Goal: Transaction & Acquisition: Download file/media

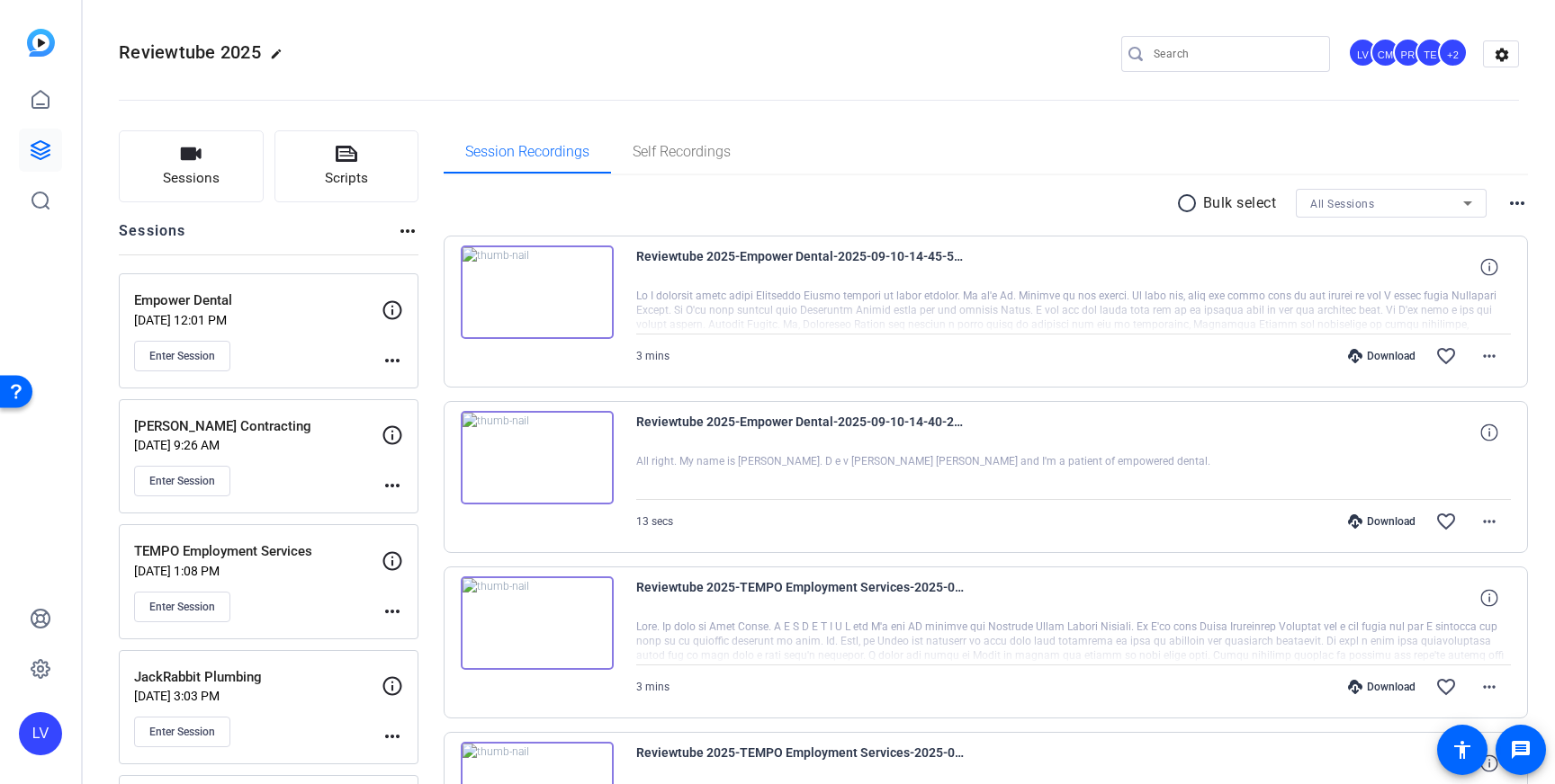
click at [567, 327] on img at bounding box center [537, 292] width 153 height 94
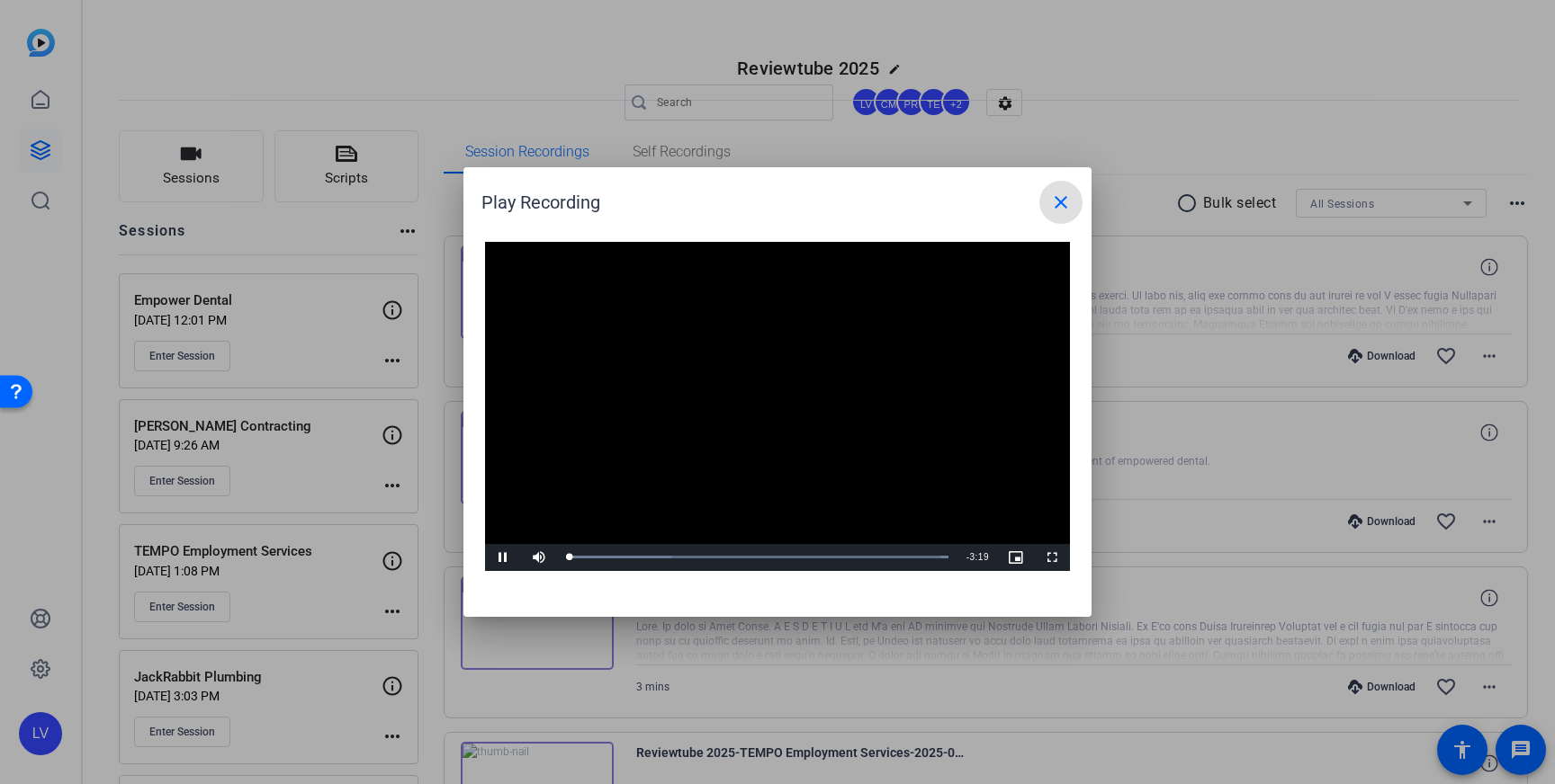
click at [1063, 199] on mat-icon "close" at bounding box center [1061, 202] width 22 height 22
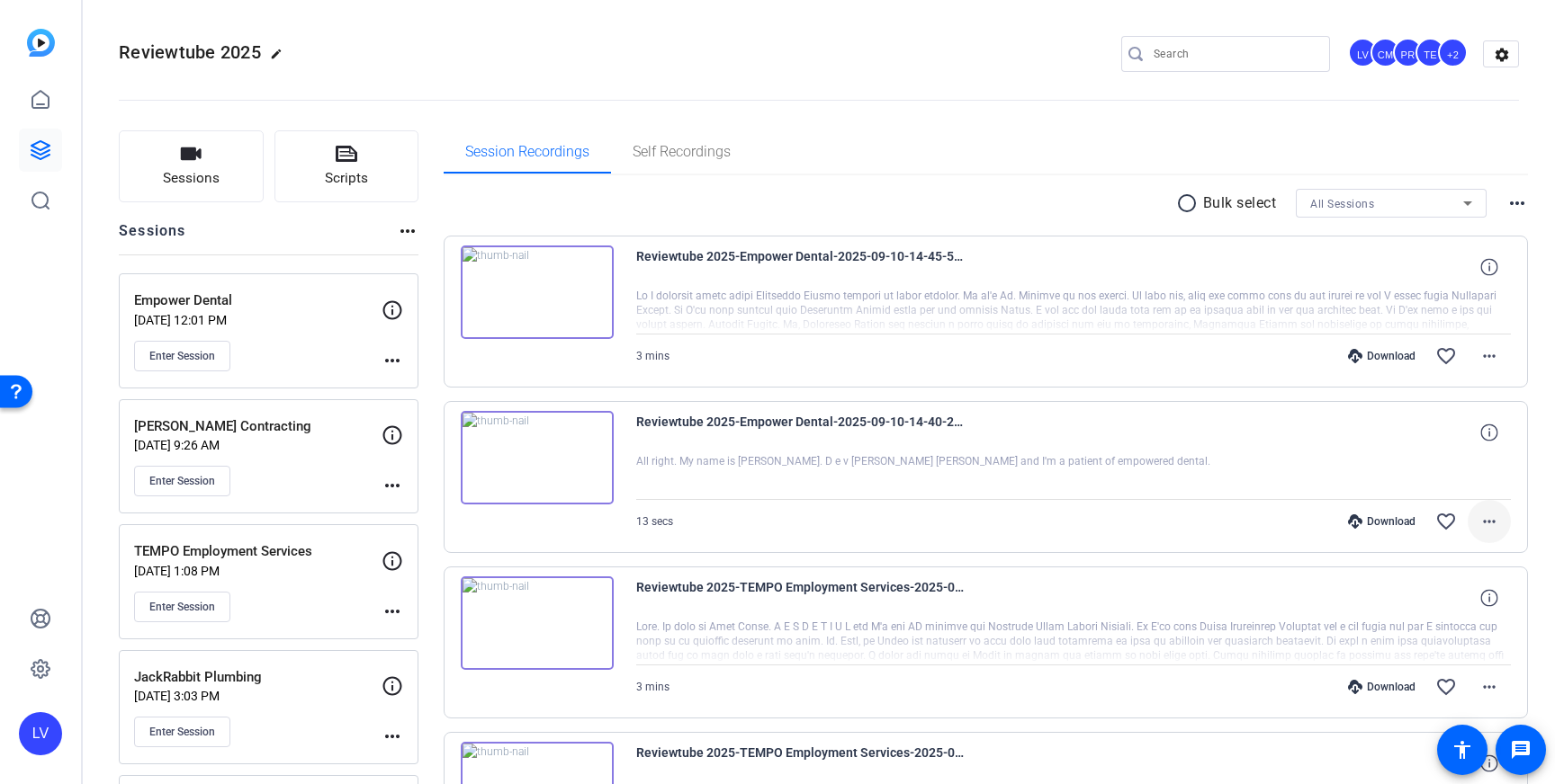
click at [1502, 510] on span at bounding box center [1489, 521] width 43 height 43
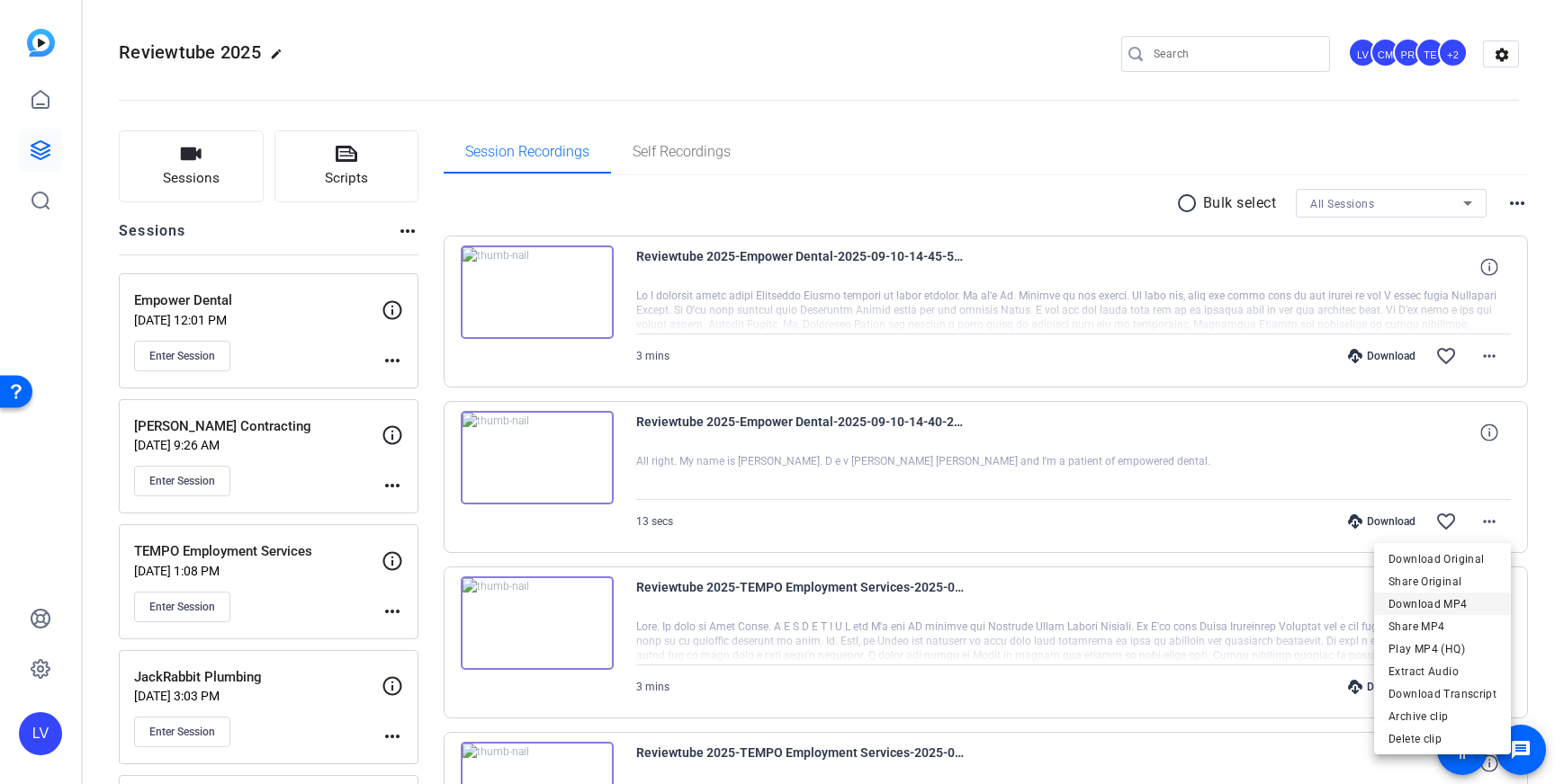
click at [1468, 602] on span "Download MP4" at bounding box center [1442, 605] width 108 height 22
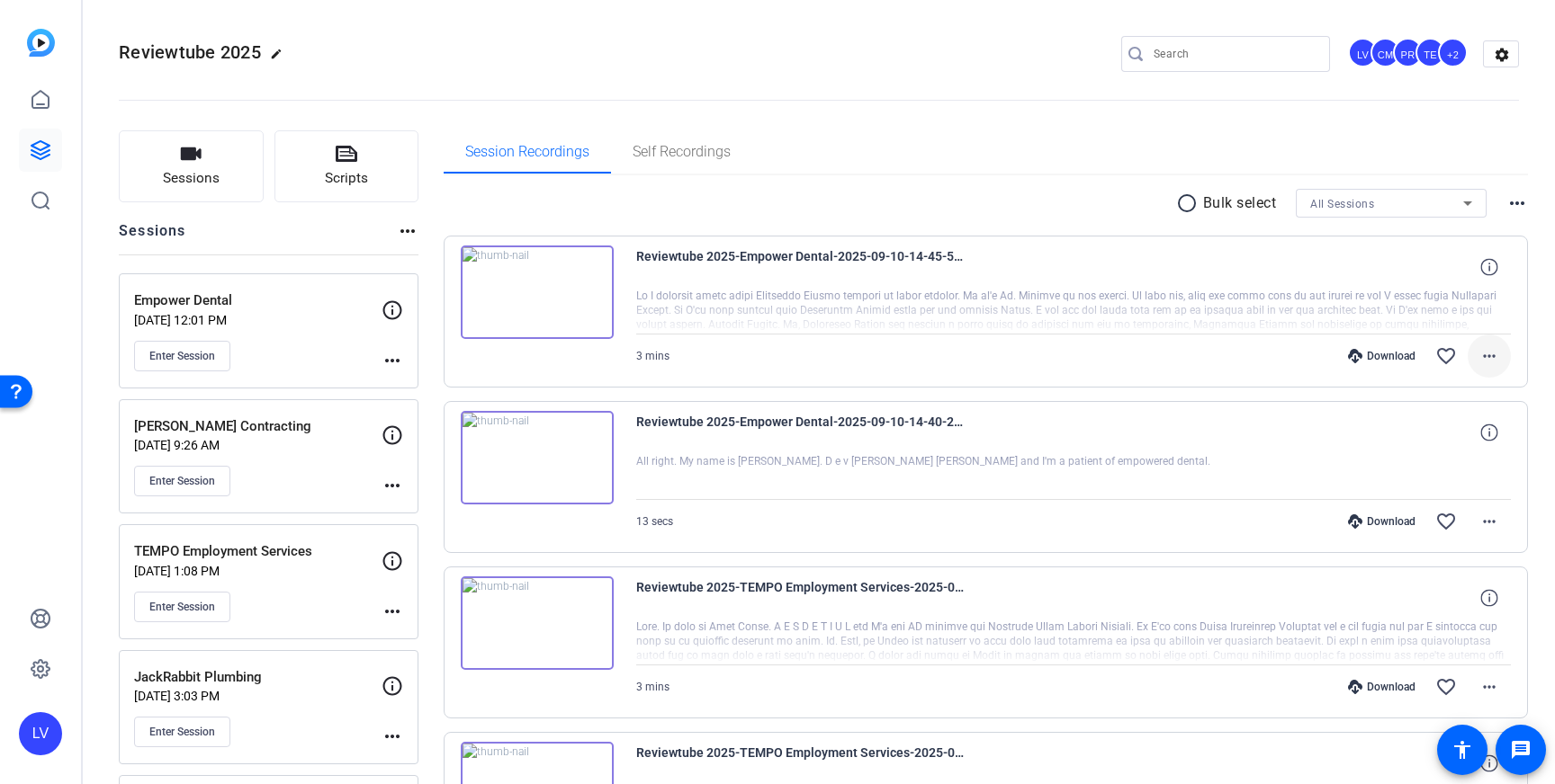
click at [1486, 345] on mat-icon "more_horiz" at bounding box center [1489, 356] width 22 height 22
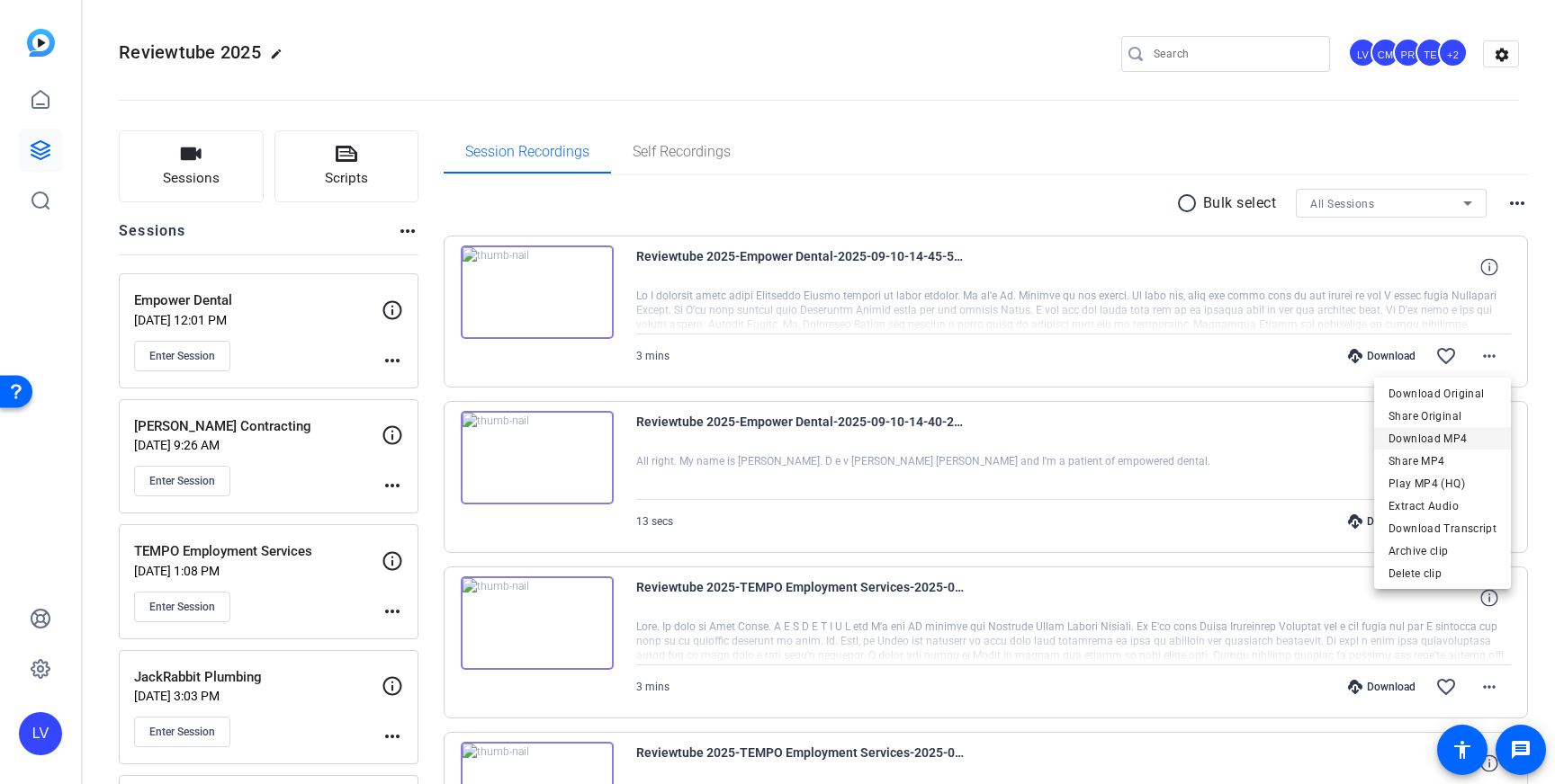
click at [1468, 435] on span "Download MP4" at bounding box center [1442, 439] width 108 height 22
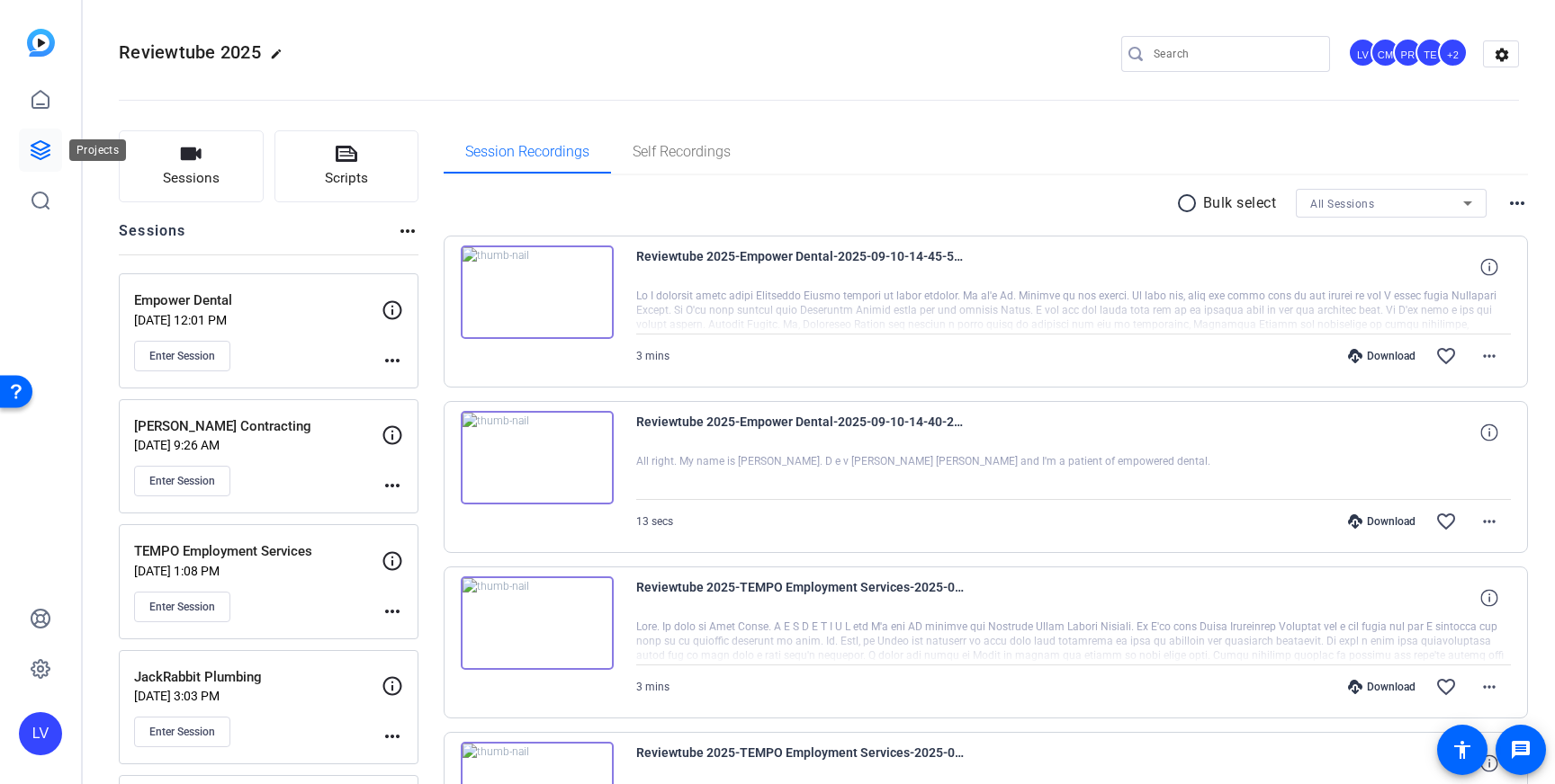
click at [31, 152] on icon at bounding box center [41, 150] width 22 height 22
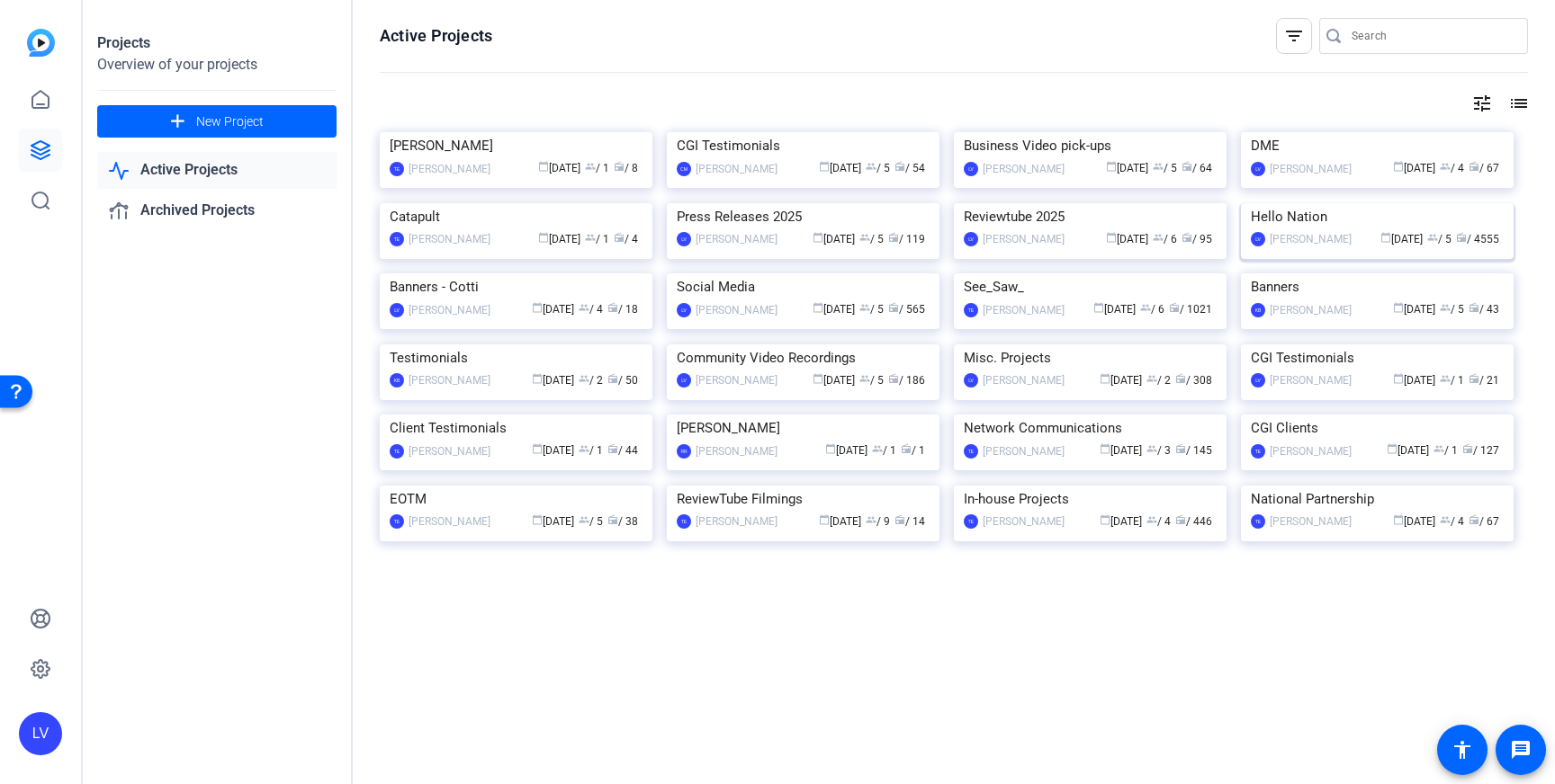
click at [1369, 203] on img at bounding box center [1376, 203] width 272 height 0
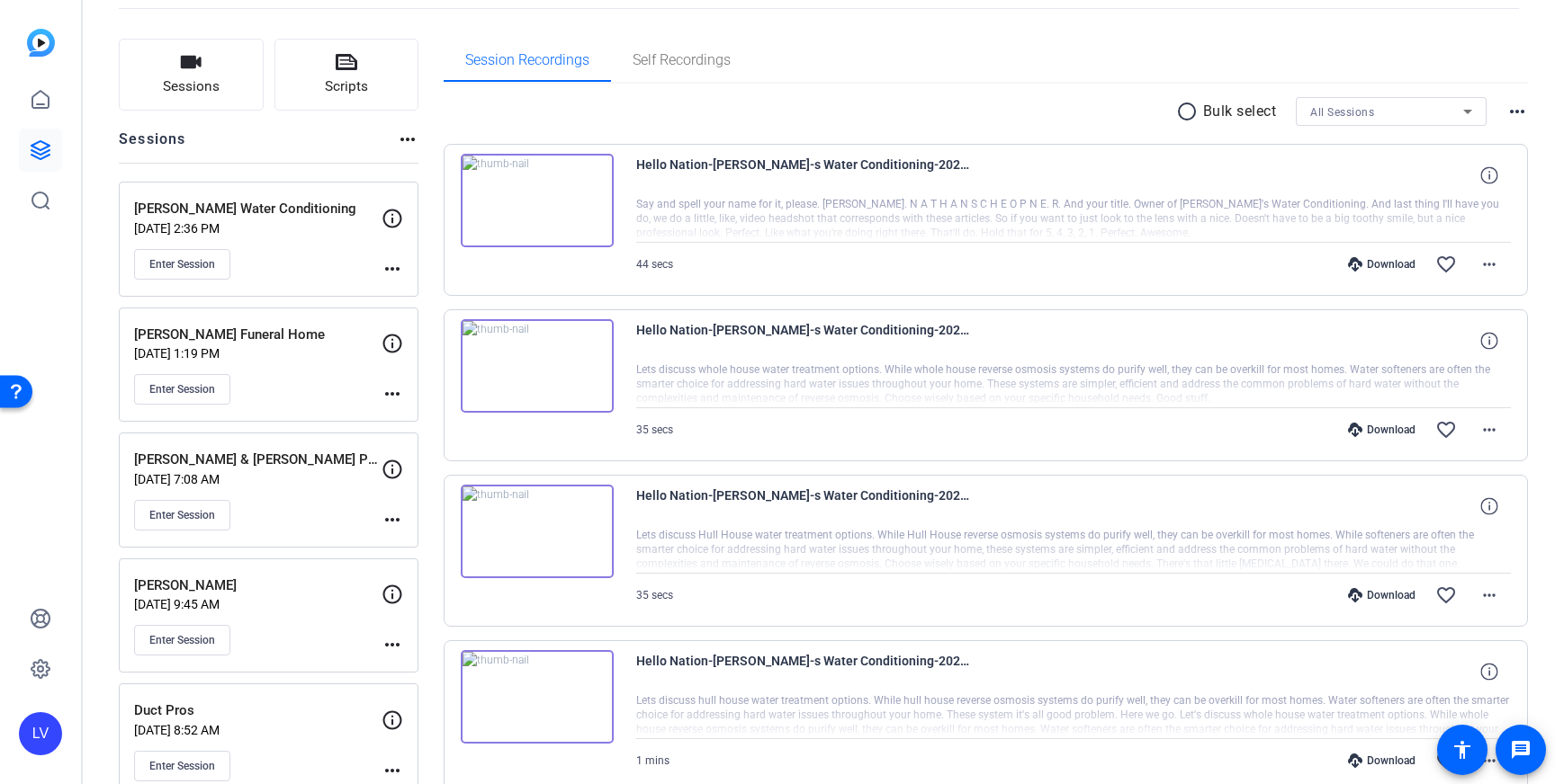
scroll to position [99, 0]
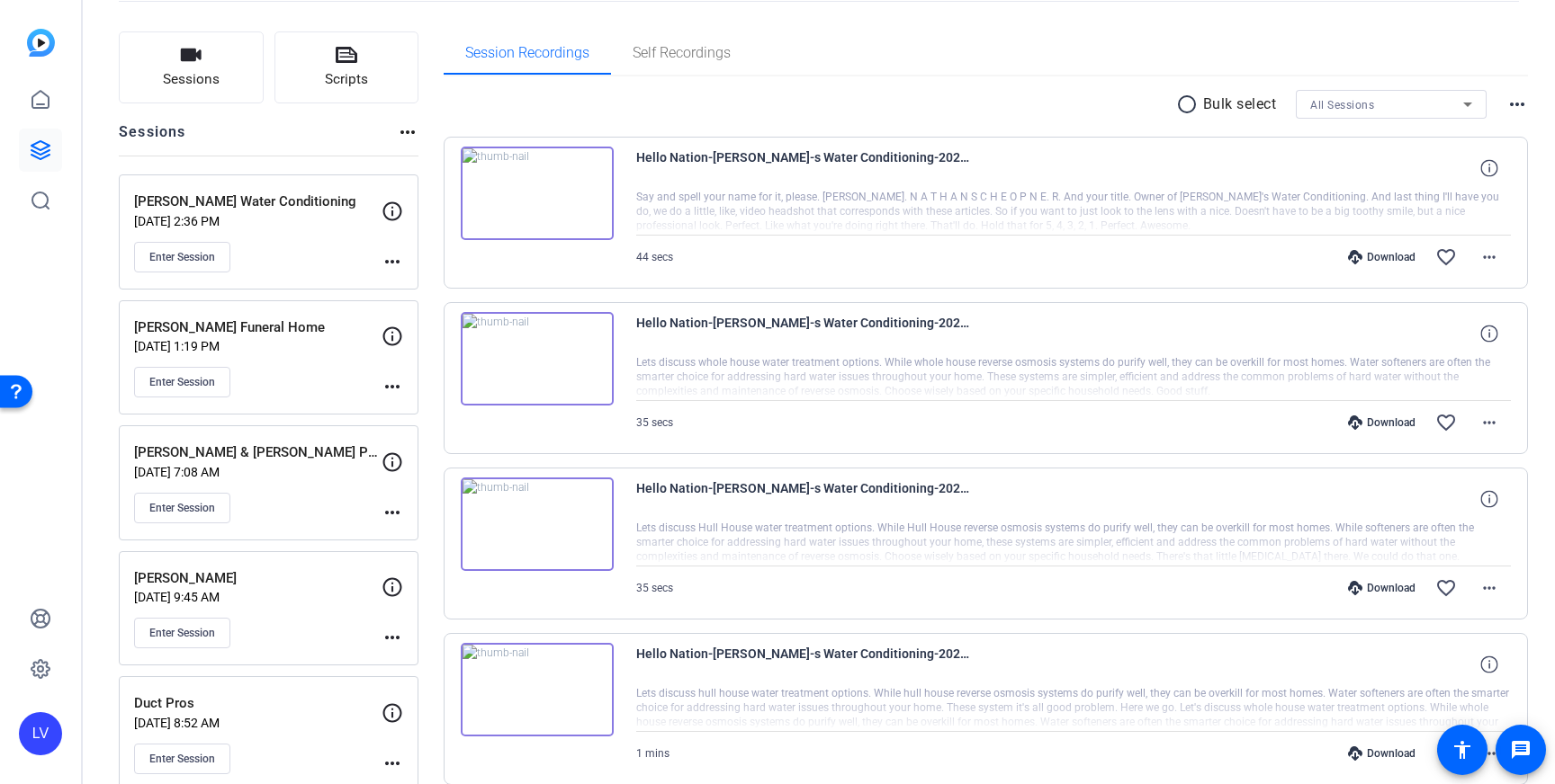
click at [297, 627] on div "Enter Session" at bounding box center [258, 634] width 248 height 31
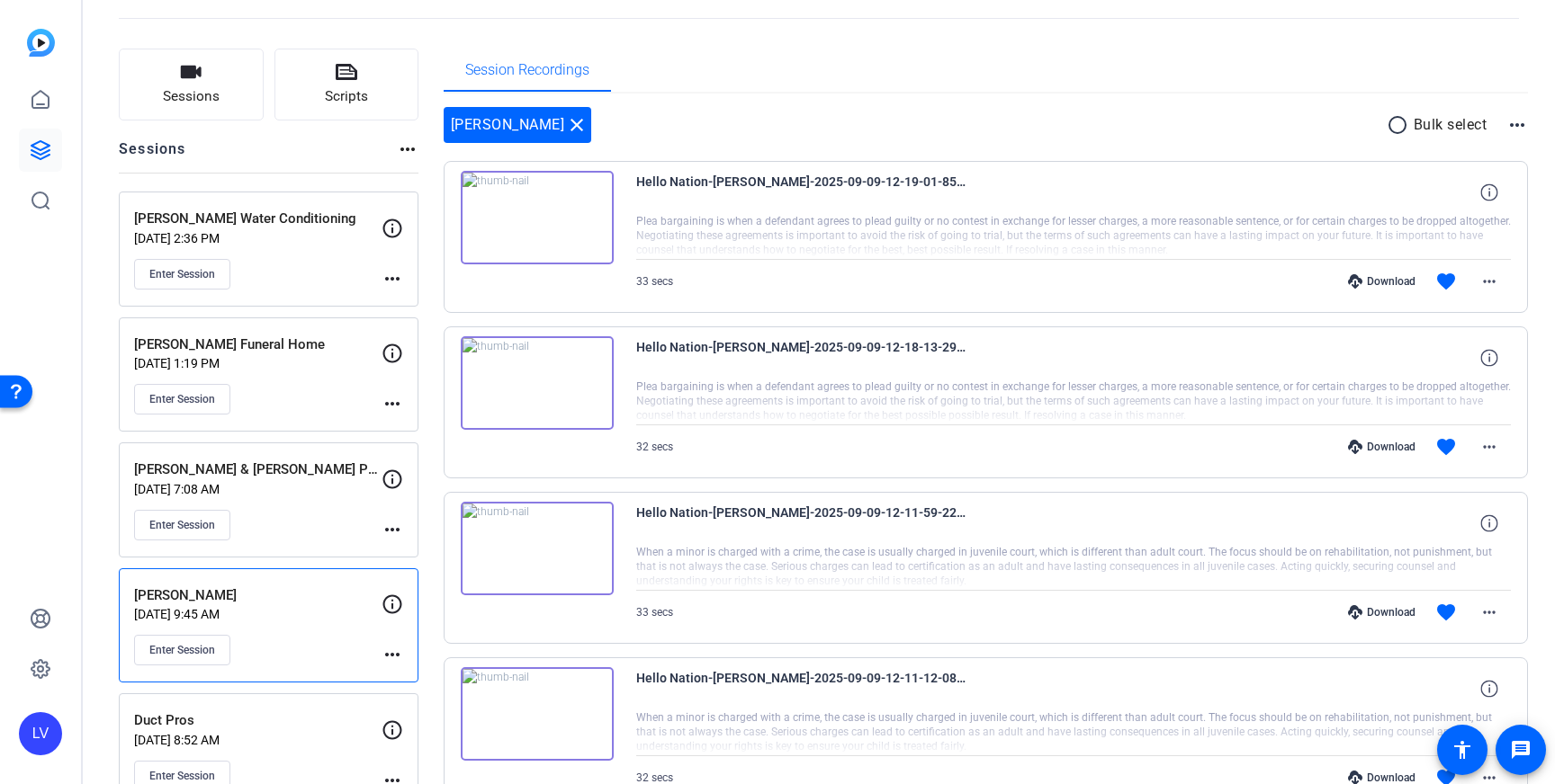
scroll to position [64, 0]
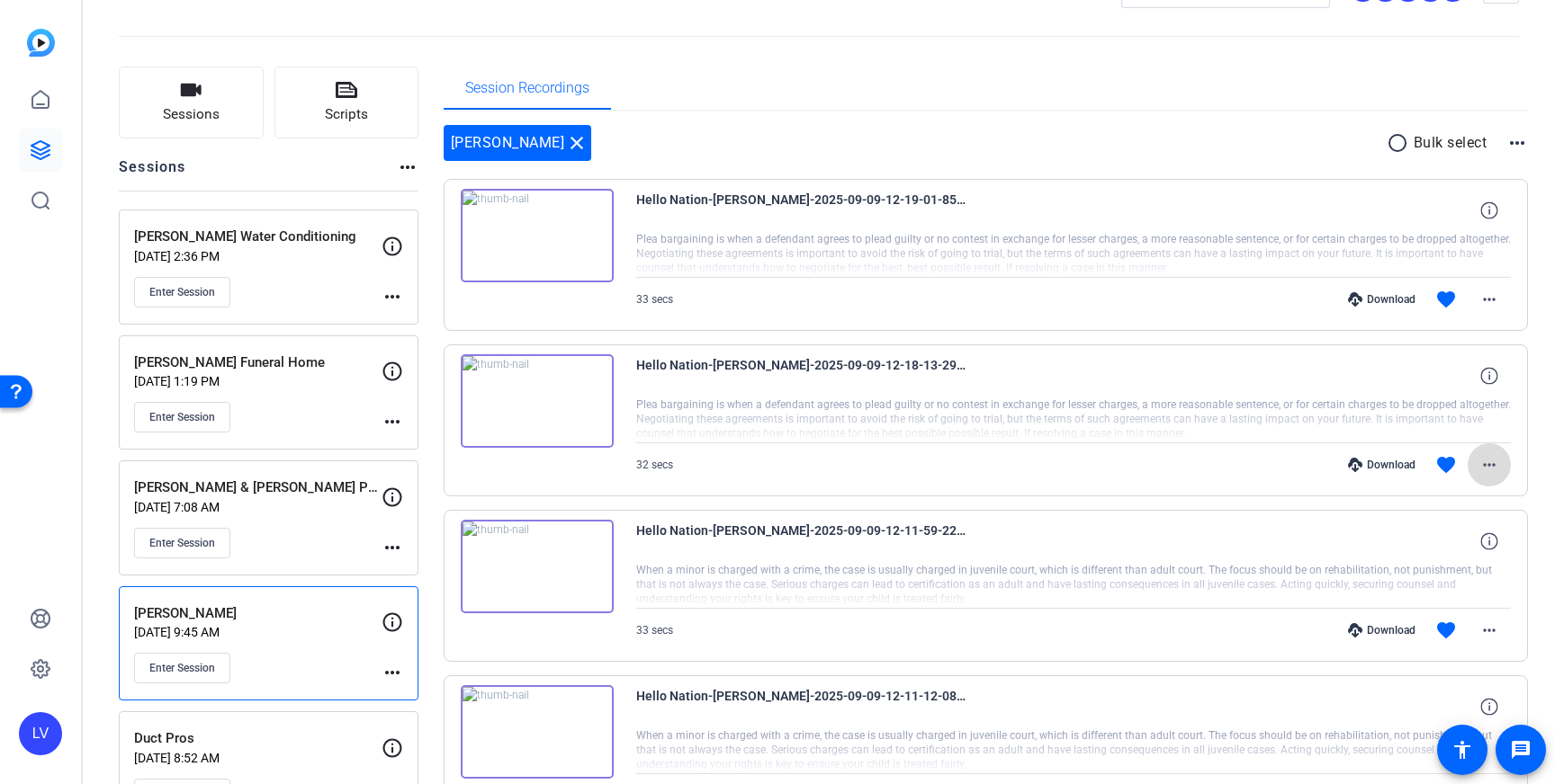
click at [1486, 463] on mat-icon "more_horiz" at bounding box center [1489, 465] width 22 height 22
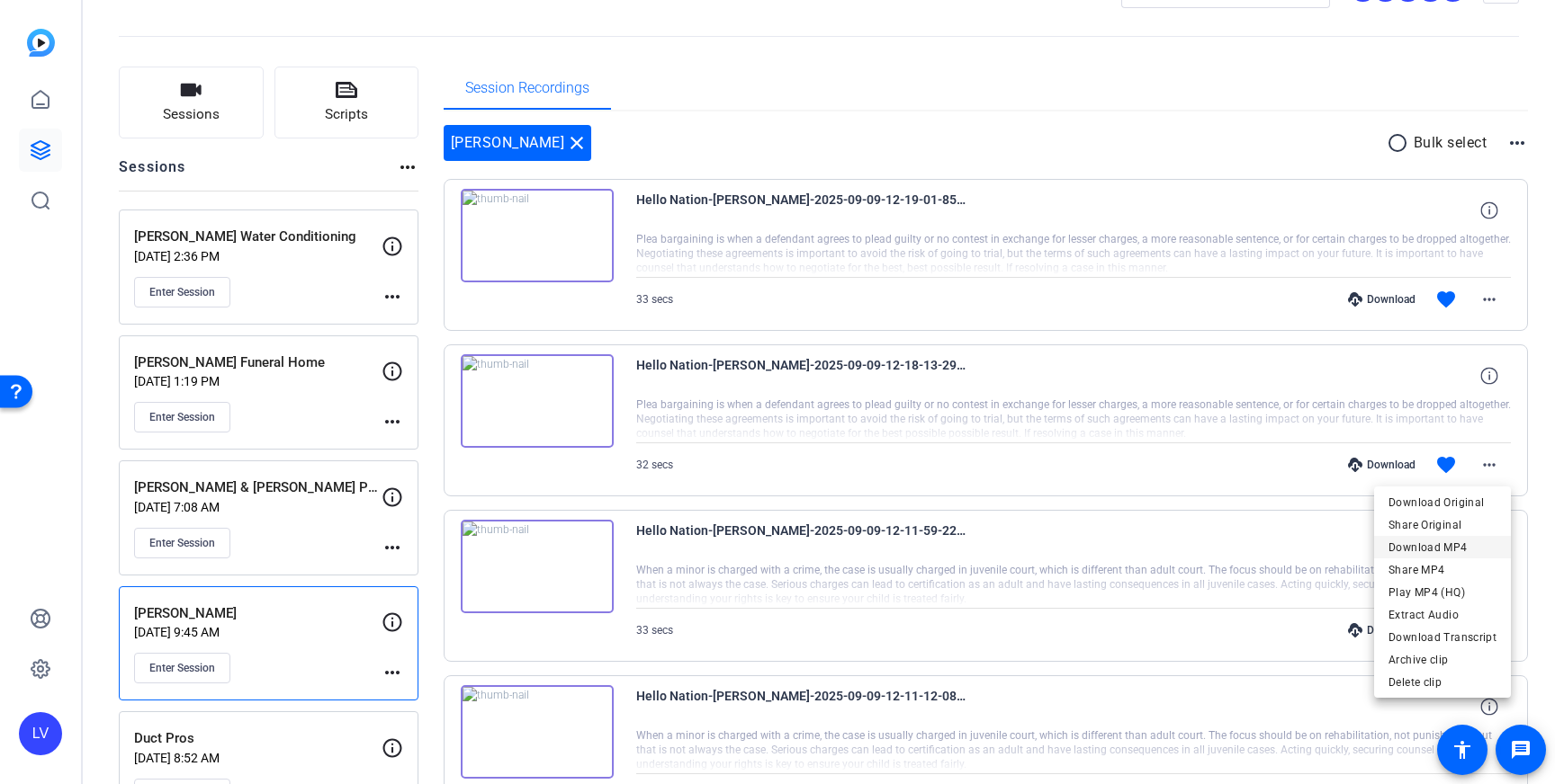
click at [1462, 541] on span "Download MP4" at bounding box center [1442, 548] width 108 height 22
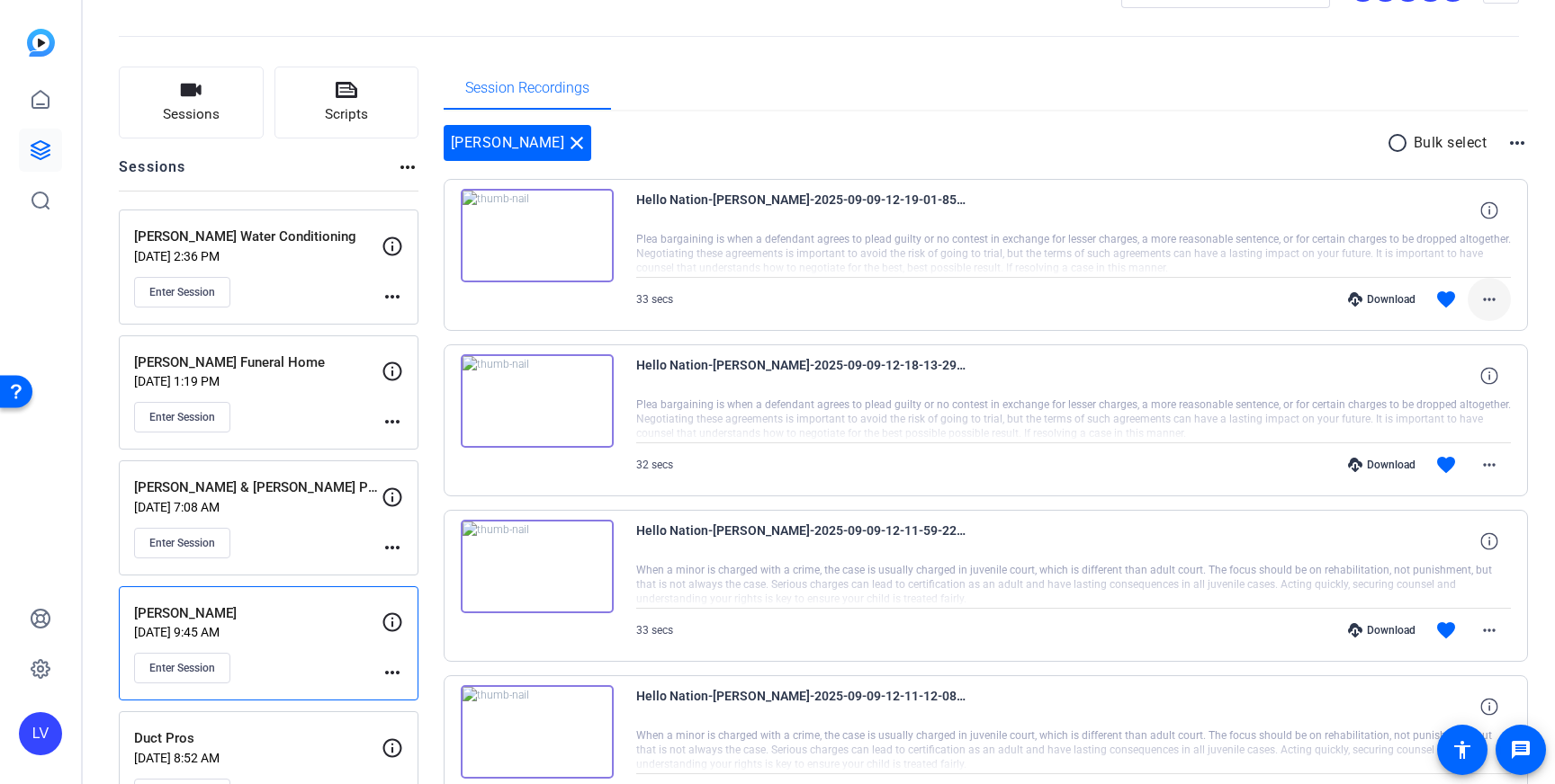
click at [1495, 294] on mat-icon "more_horiz" at bounding box center [1489, 300] width 22 height 22
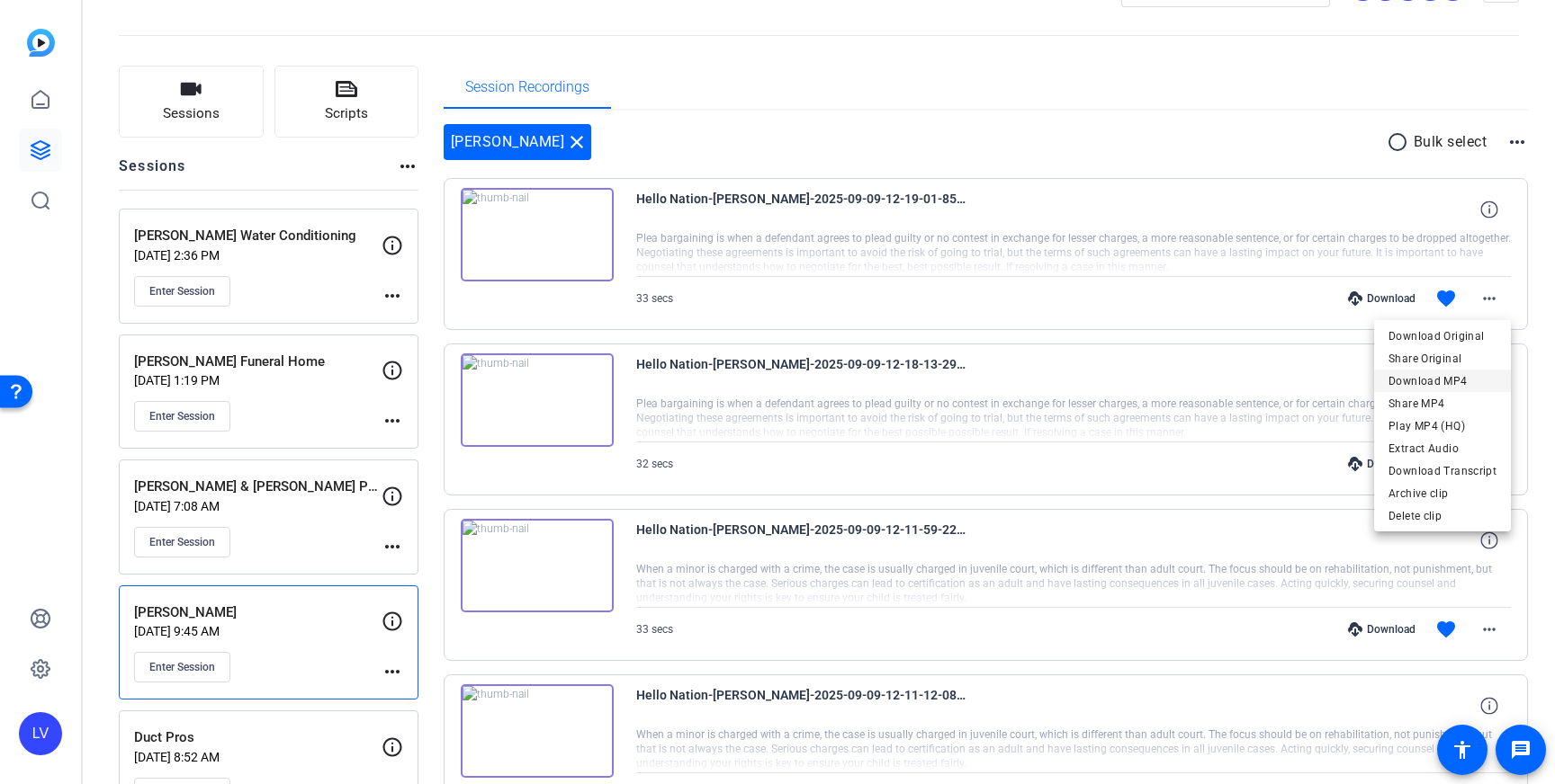
click at [1473, 371] on span "Download MP4" at bounding box center [1442, 382] width 108 height 22
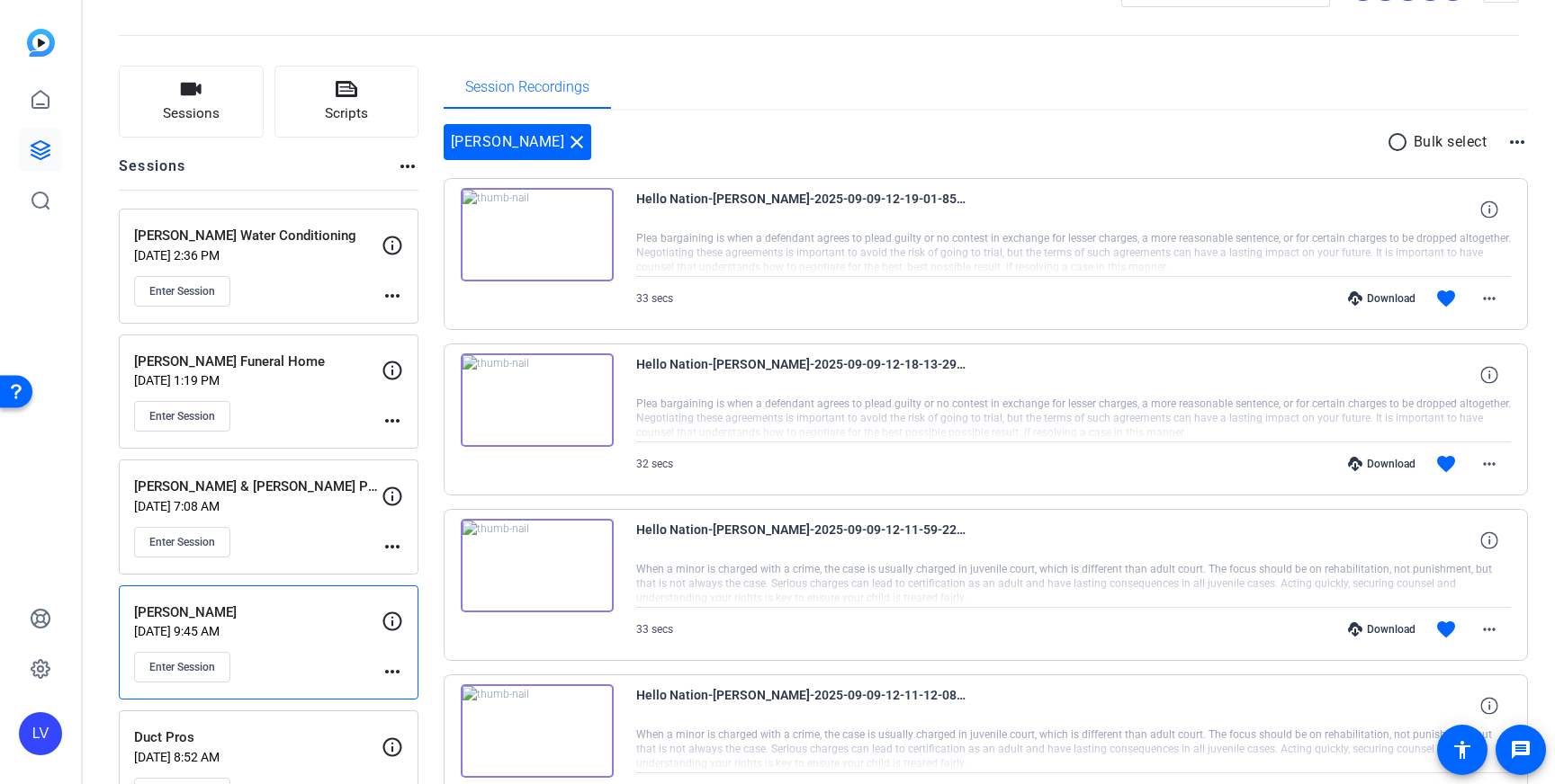
click at [296, 508] on p "Sep 10, 2025 @ 7:08 AM" at bounding box center [258, 506] width 248 height 15
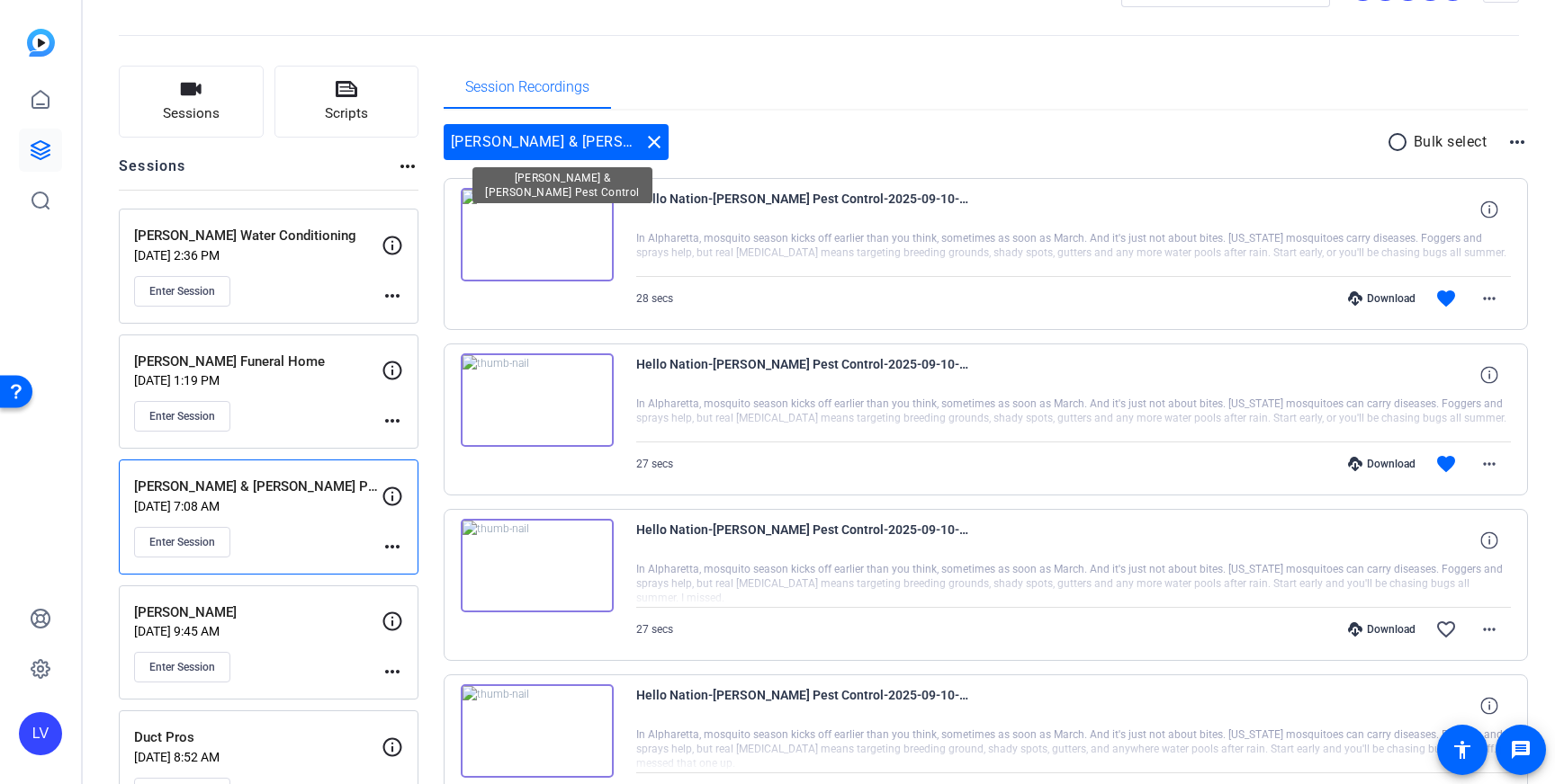
drag, startPoint x: 653, startPoint y: 137, endPoint x: 636, endPoint y: 133, distance: 17.5
click at [653, 137] on mat-icon "close" at bounding box center [654, 142] width 22 height 22
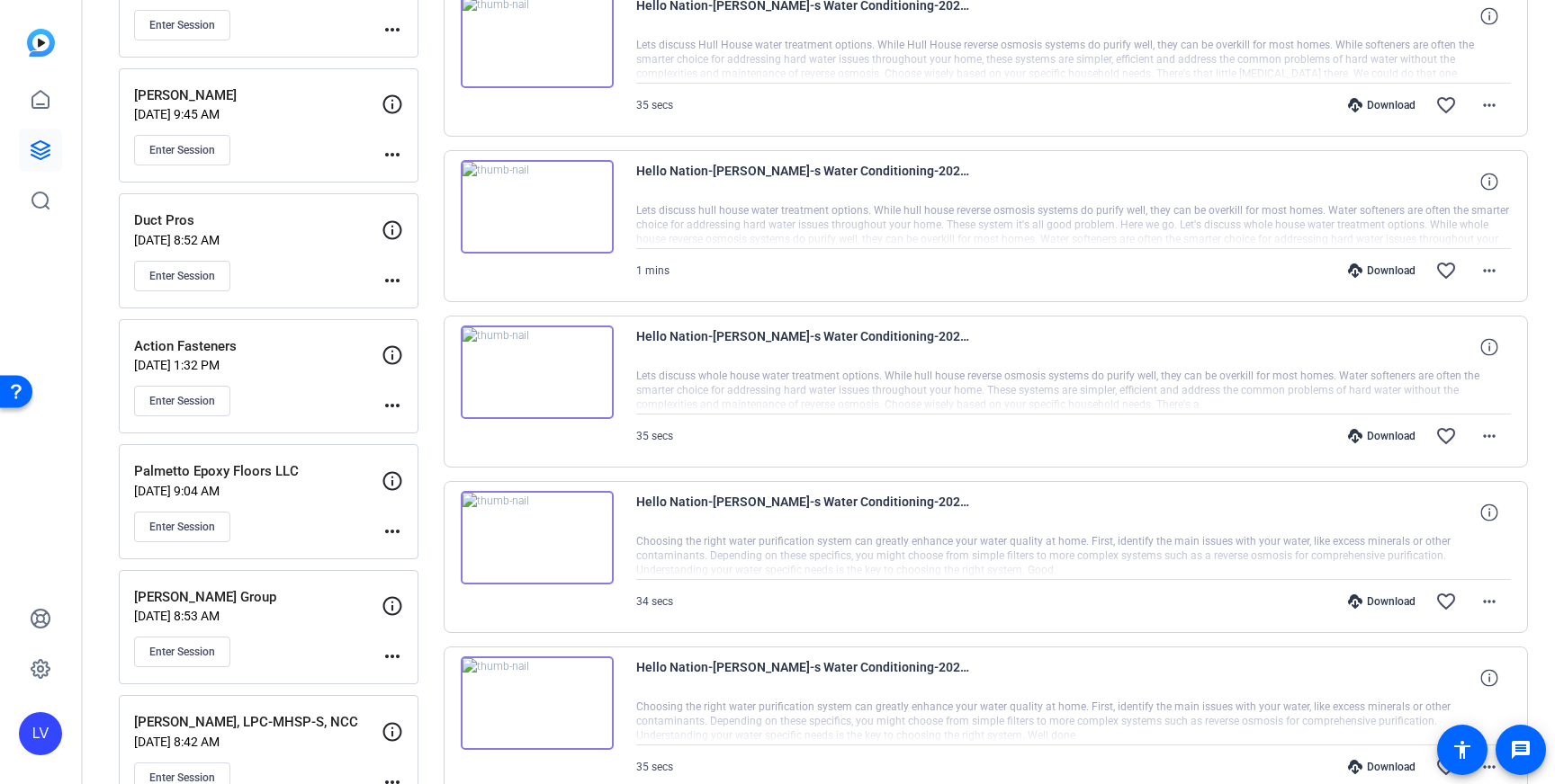
scroll to position [0, 0]
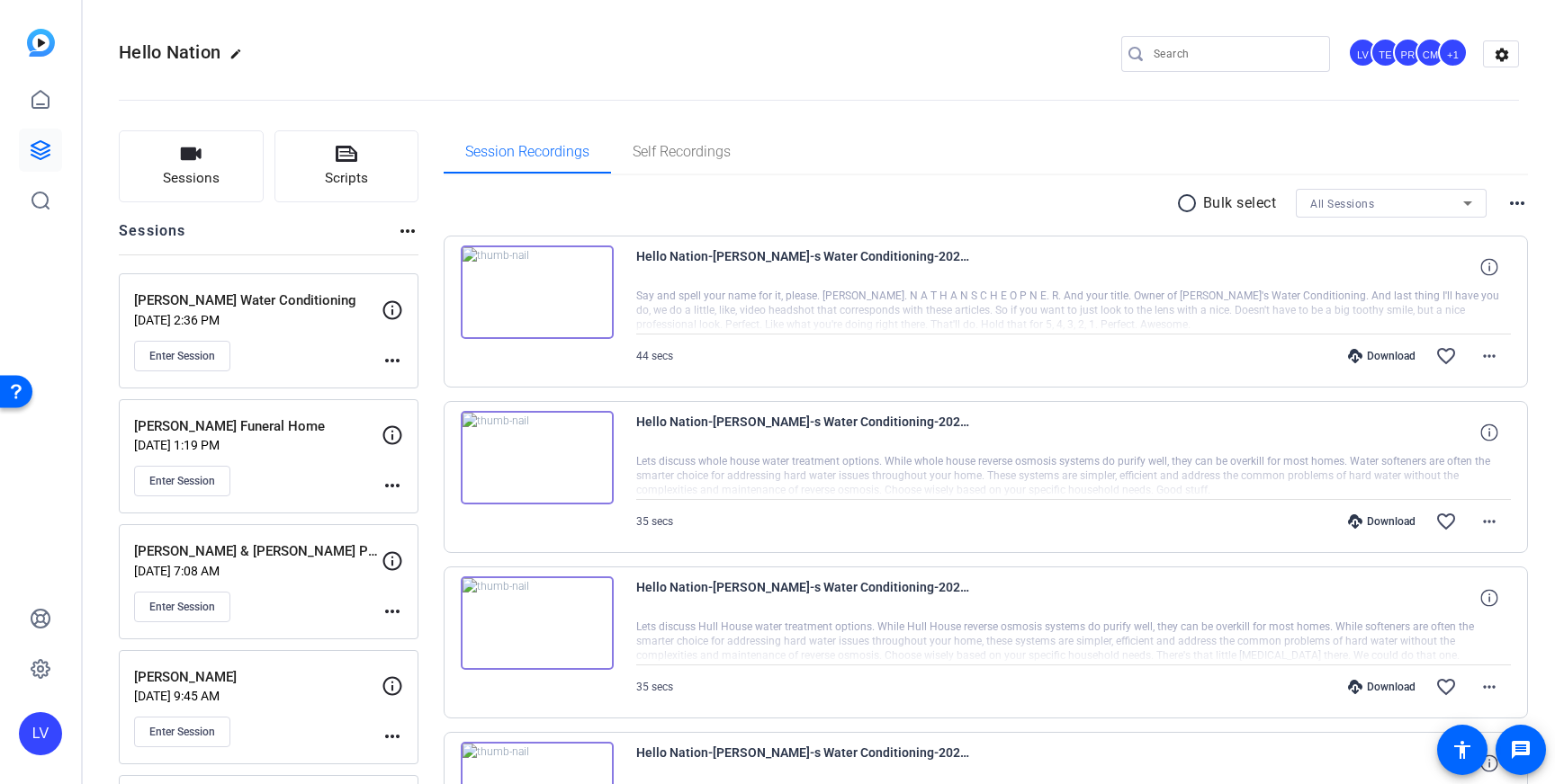
click at [293, 596] on div "Enter Session" at bounding box center [258, 607] width 248 height 31
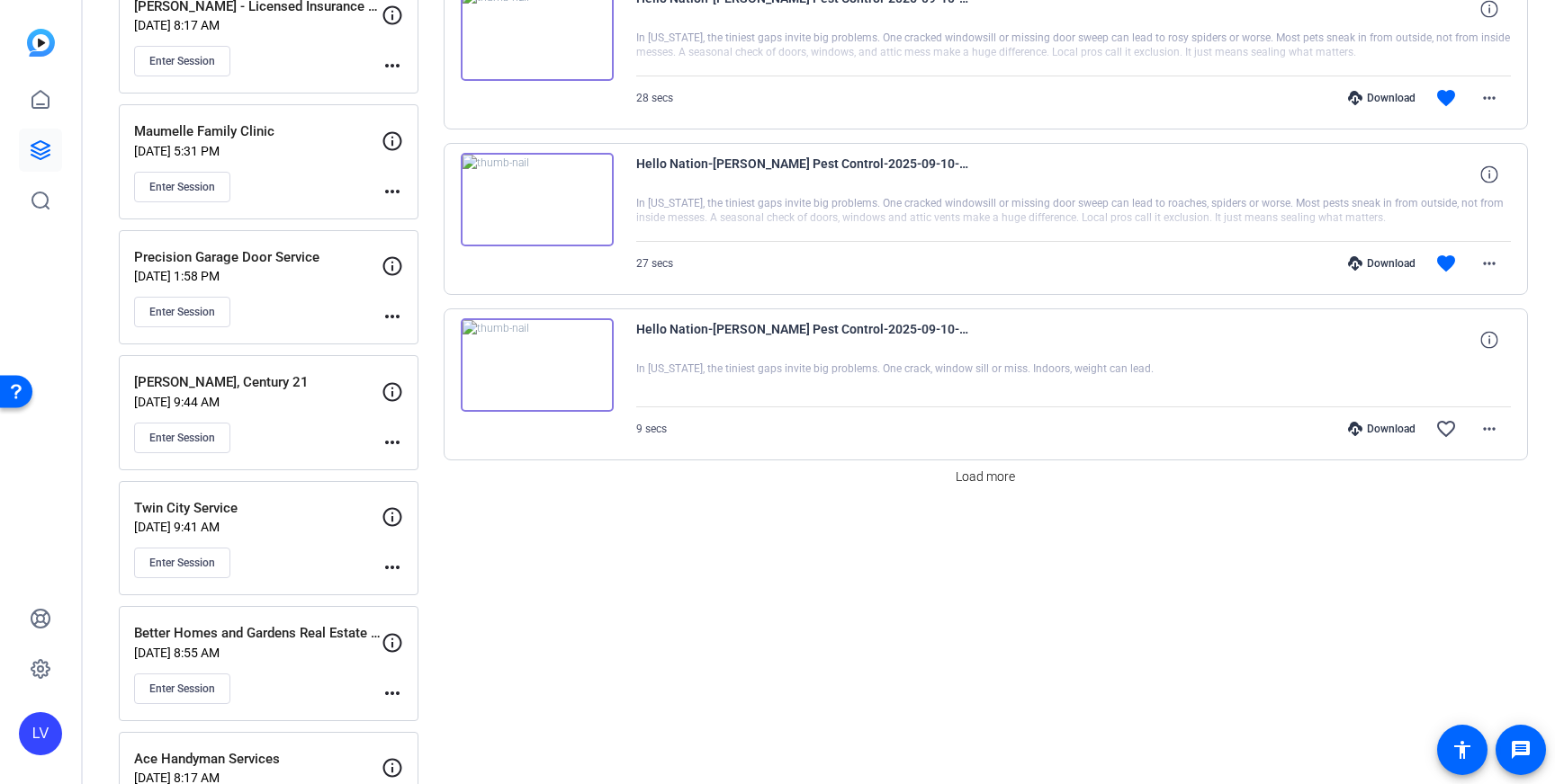
scroll to position [1437, 0]
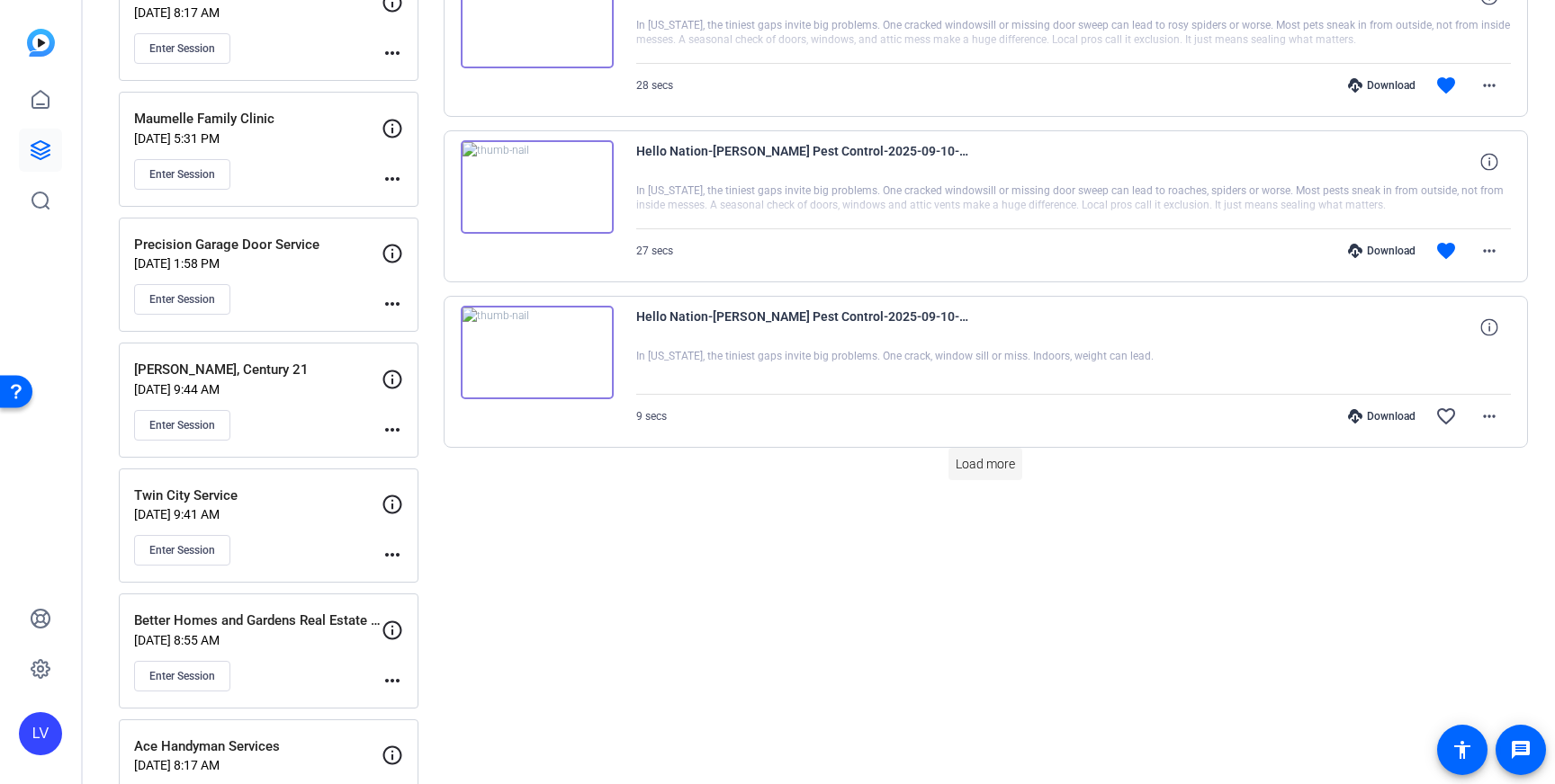
click at [981, 460] on span "Load more" at bounding box center [985, 464] width 59 height 19
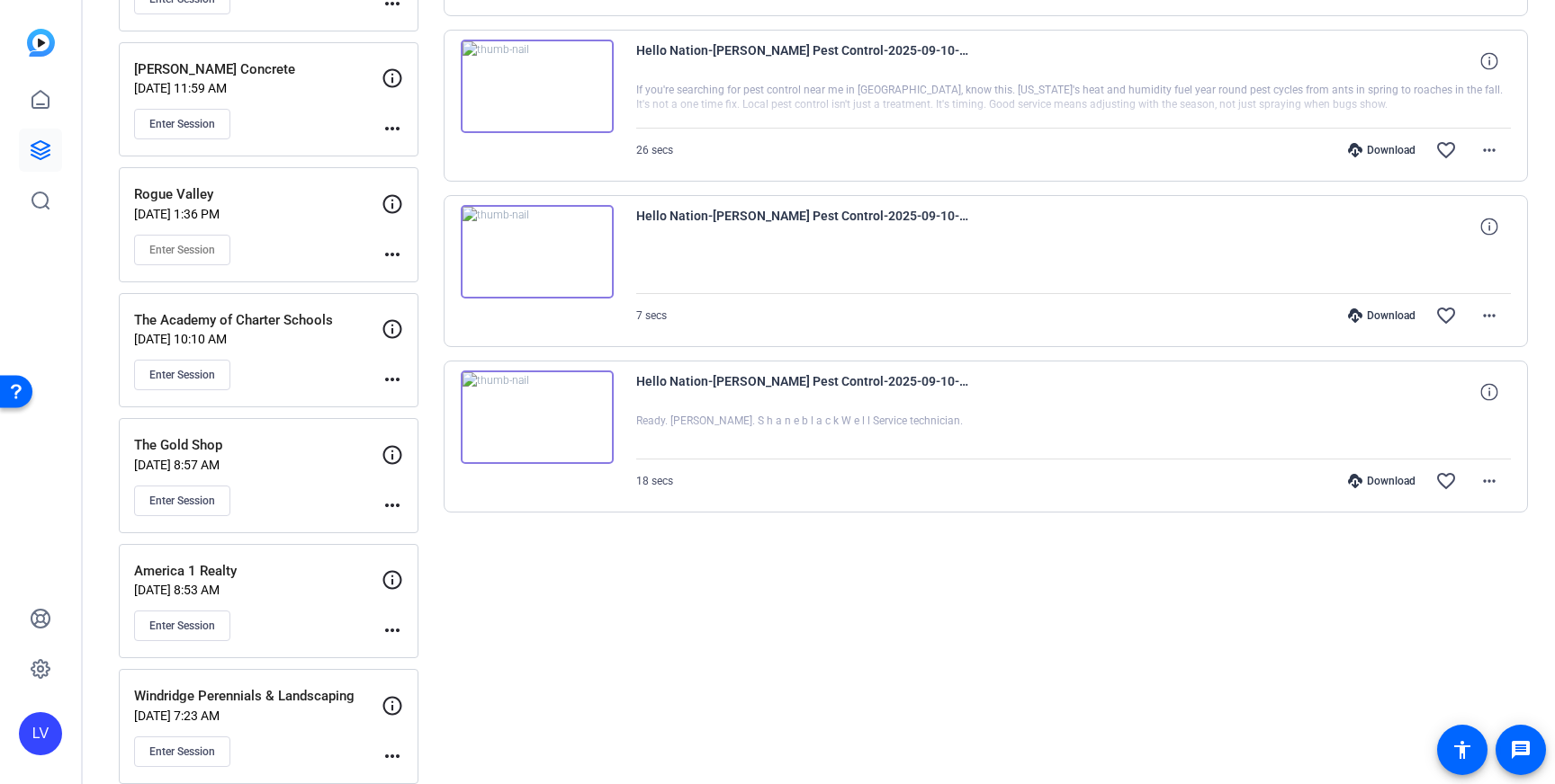
scroll to position [2362, 0]
click at [1498, 496] on span at bounding box center [1489, 484] width 43 height 43
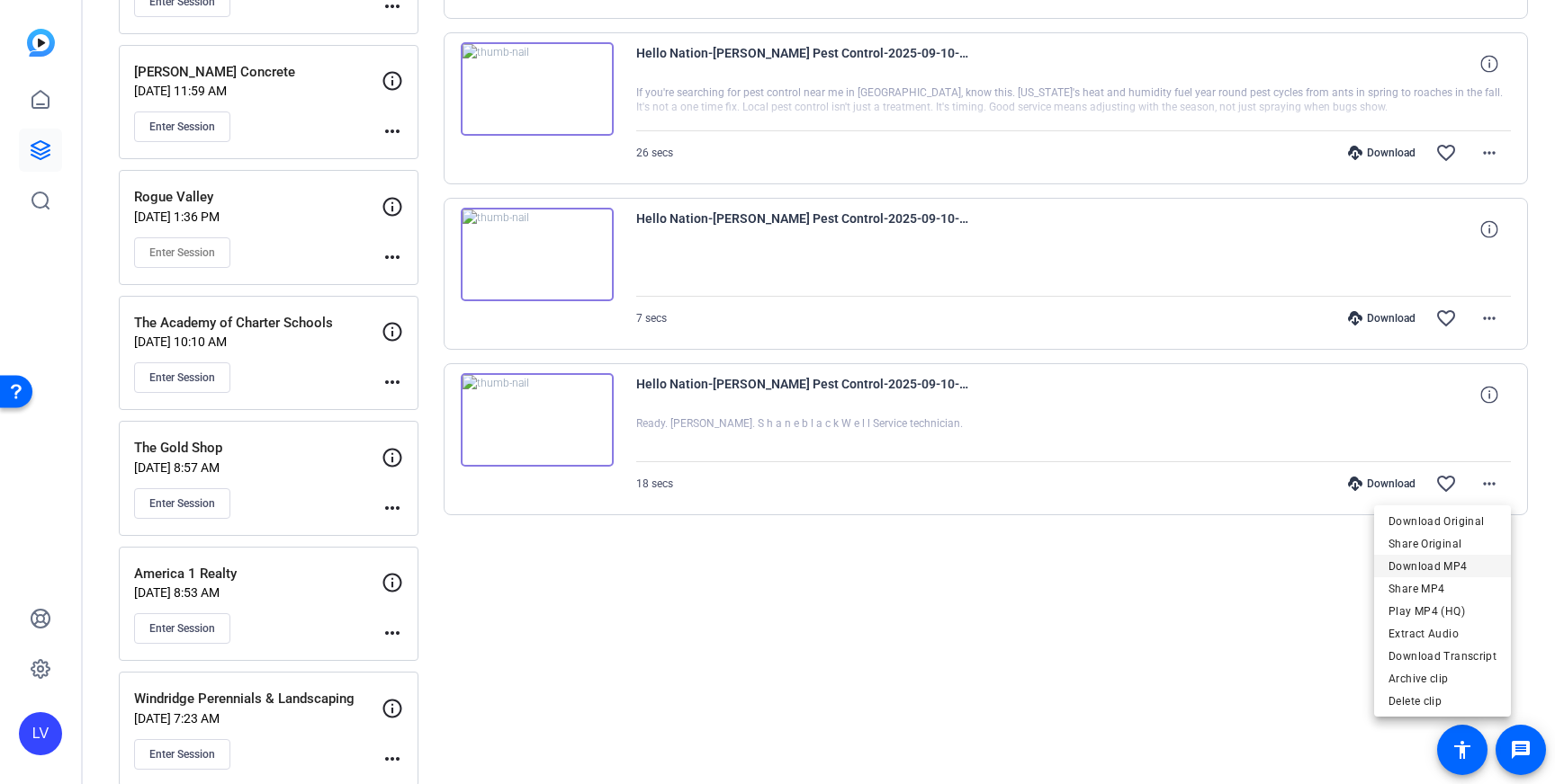
click at [1452, 558] on span "Download MP4" at bounding box center [1442, 566] width 108 height 22
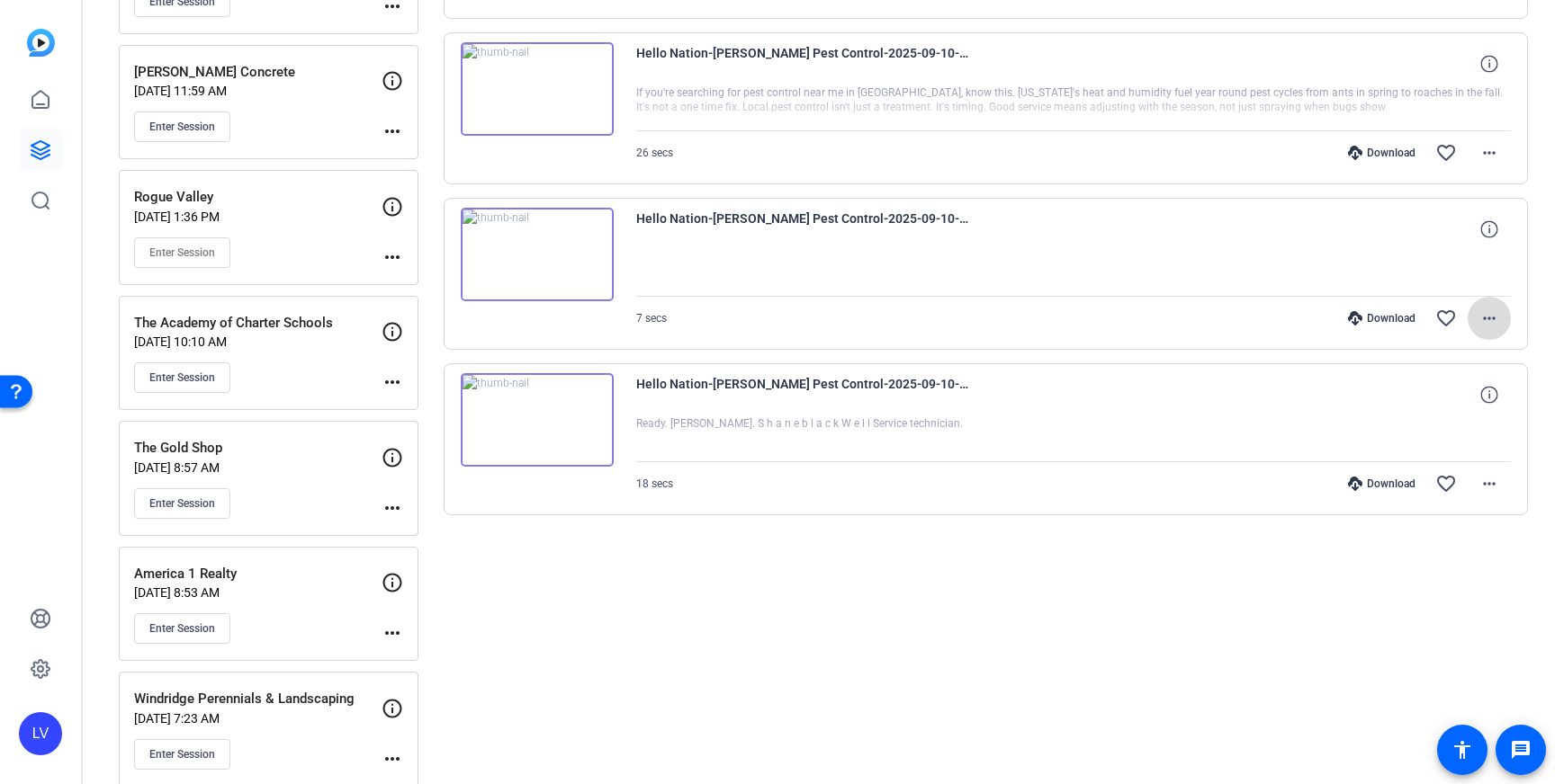
click at [1495, 311] on mat-icon "more_horiz" at bounding box center [1489, 319] width 22 height 22
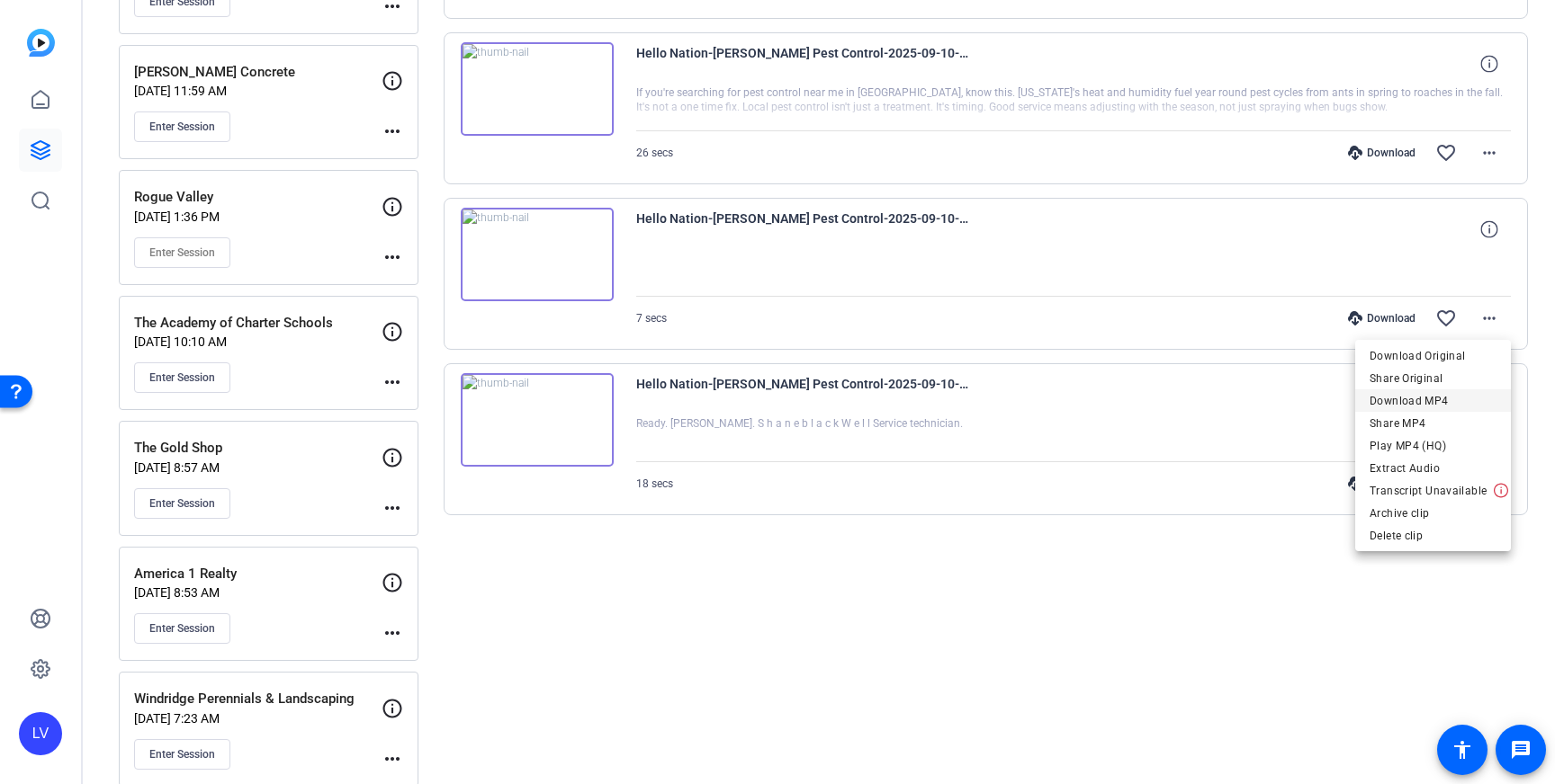
click at [1441, 395] on span "Download MP4" at bounding box center [1432, 402] width 127 height 22
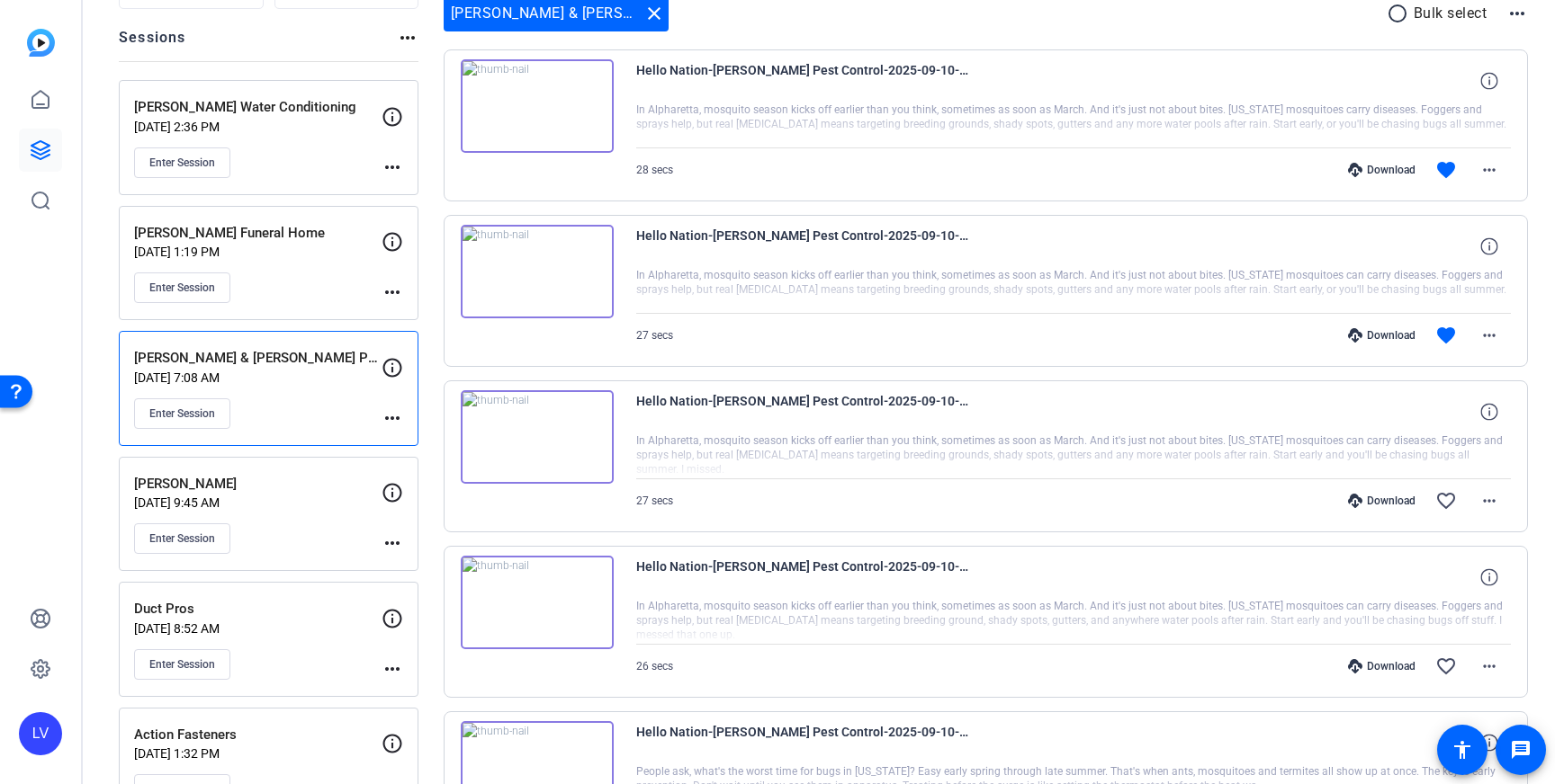
scroll to position [0, 0]
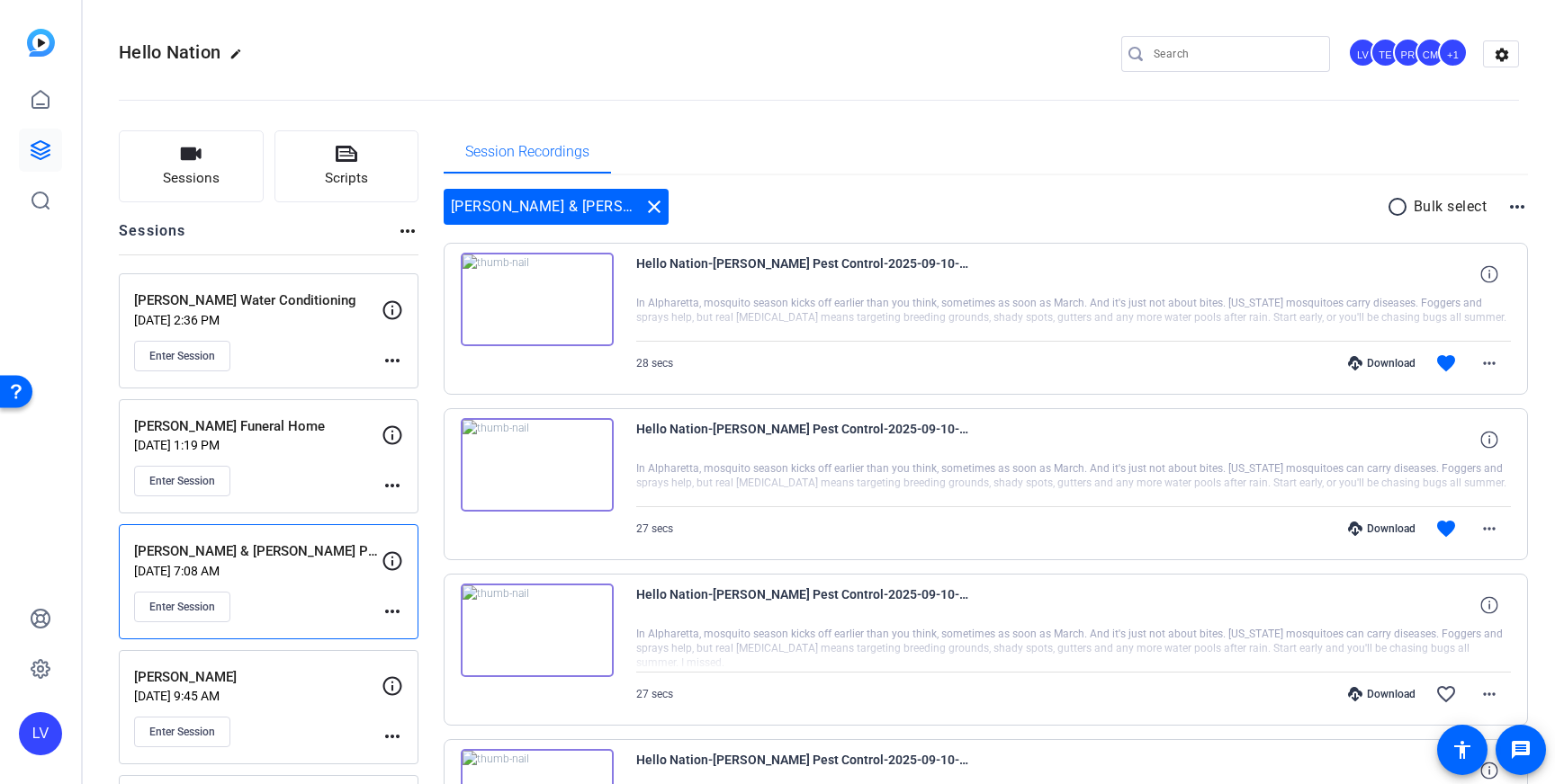
click at [585, 331] on img at bounding box center [537, 300] width 153 height 94
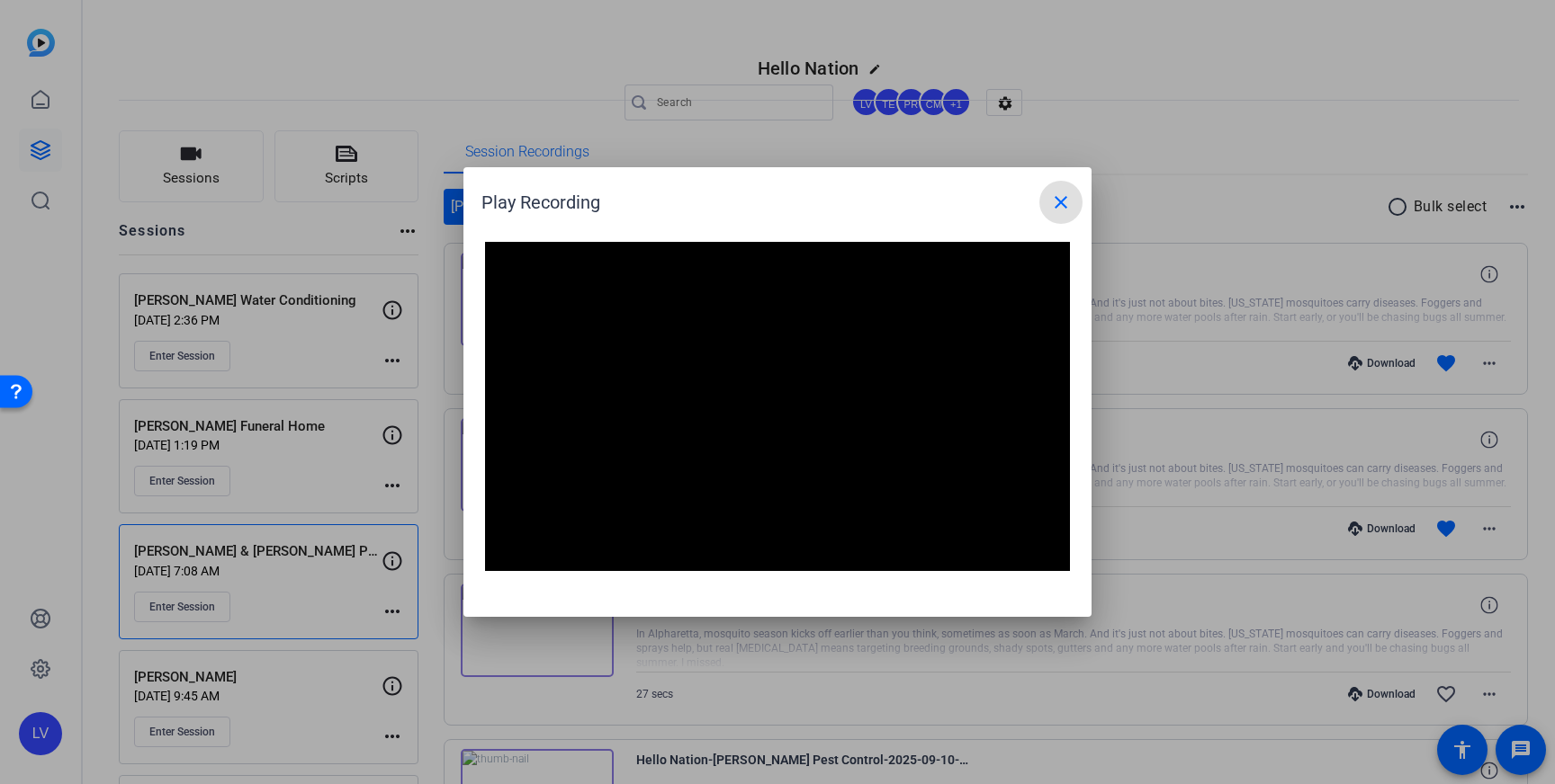
click at [1039, 181] on button "close" at bounding box center [1060, 202] width 43 height 43
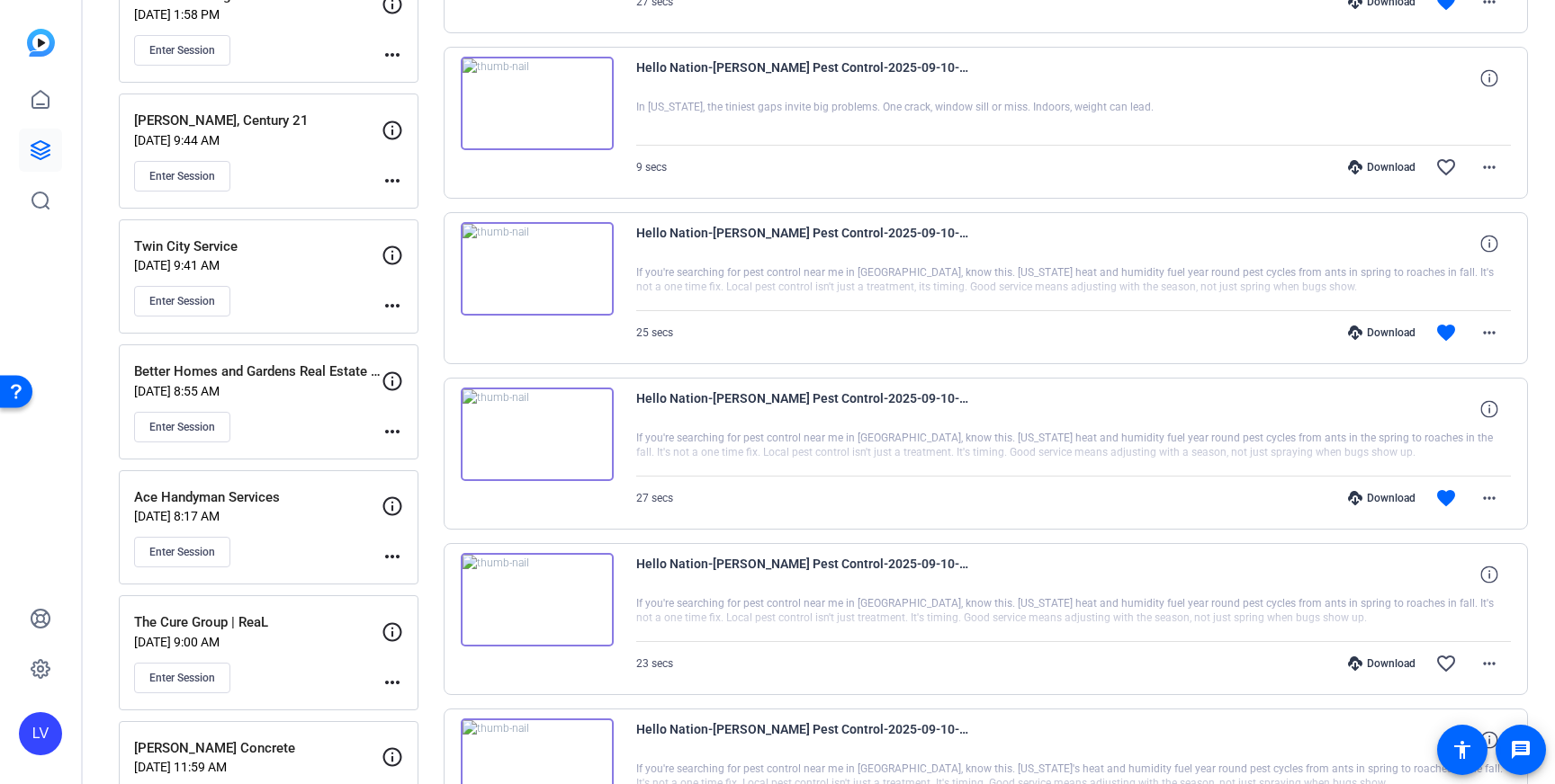
scroll to position [1711, 0]
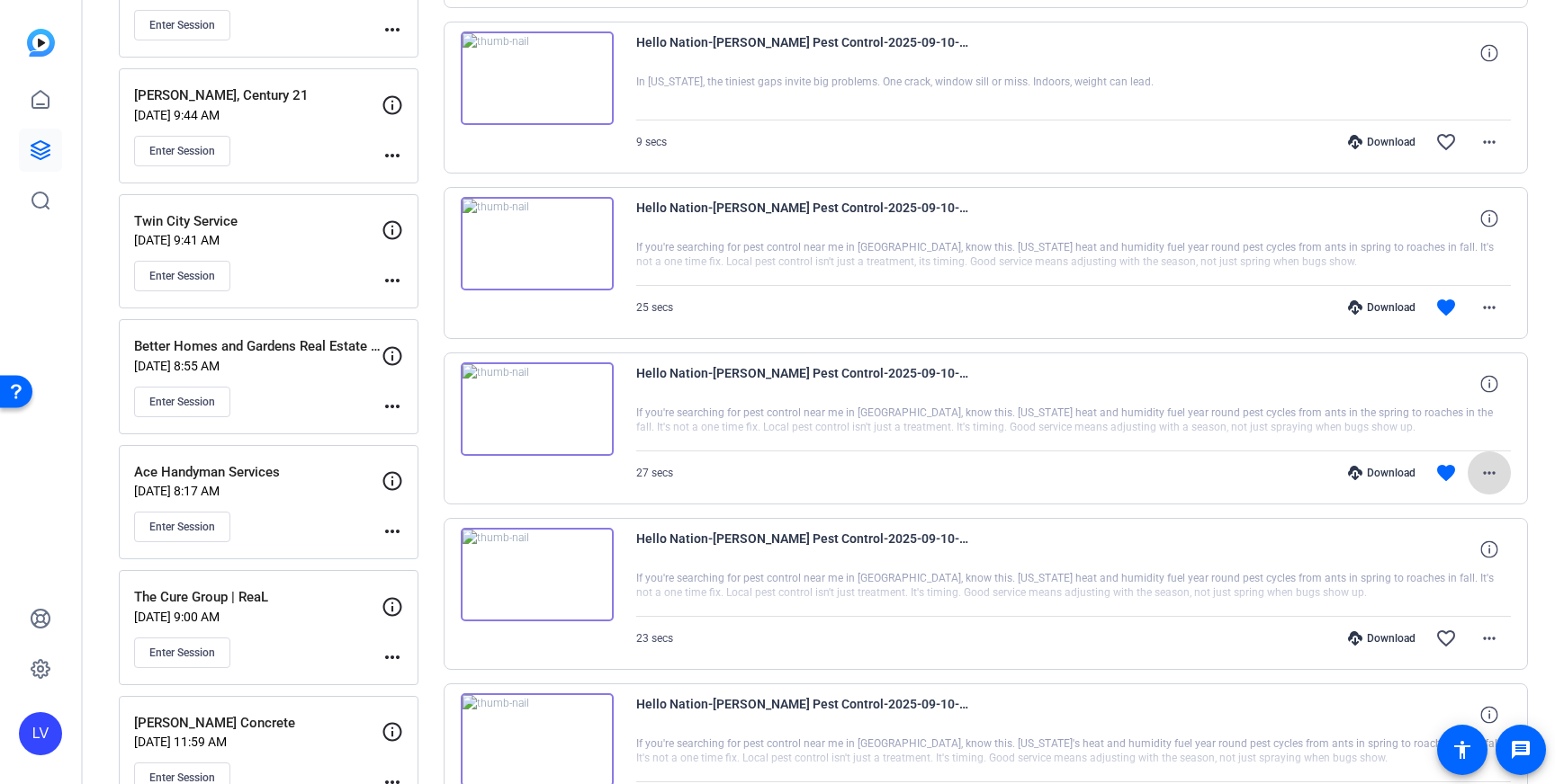
click at [1494, 477] on mat-icon "more_horiz" at bounding box center [1489, 473] width 22 height 22
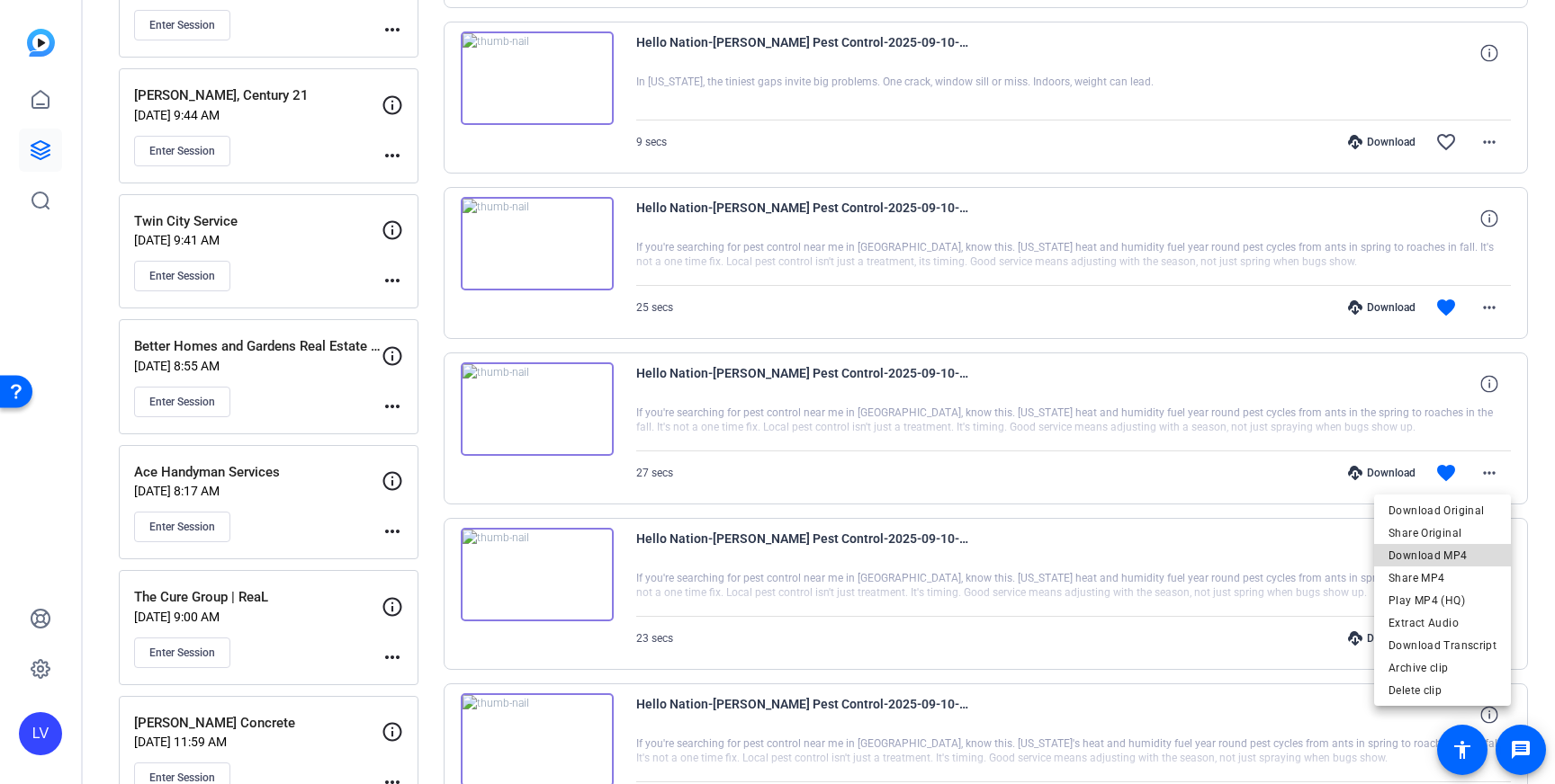
click at [1469, 560] on span "Download MP4" at bounding box center [1442, 556] width 108 height 22
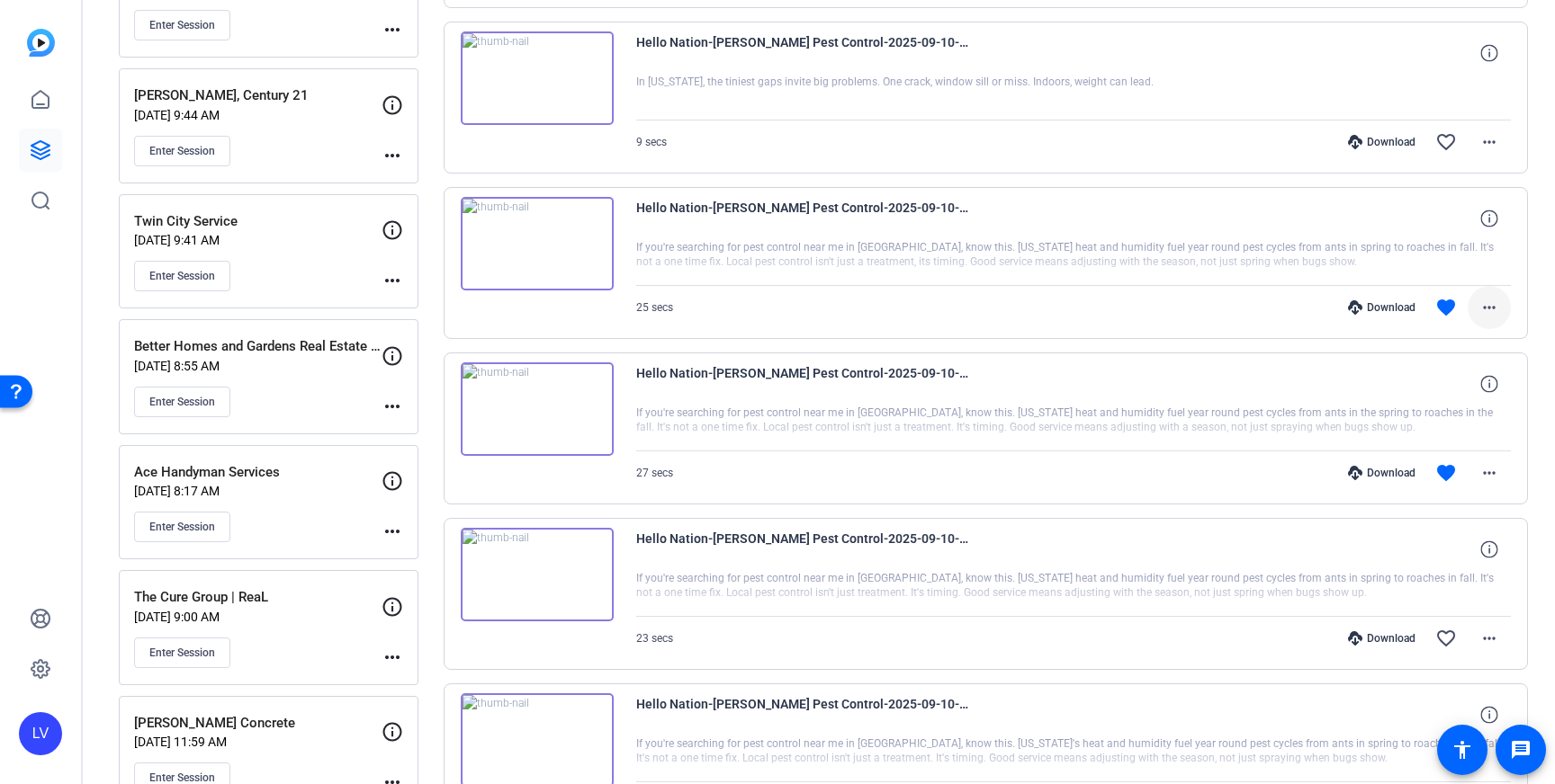
click at [1487, 311] on mat-icon "more_horiz" at bounding box center [1489, 308] width 22 height 22
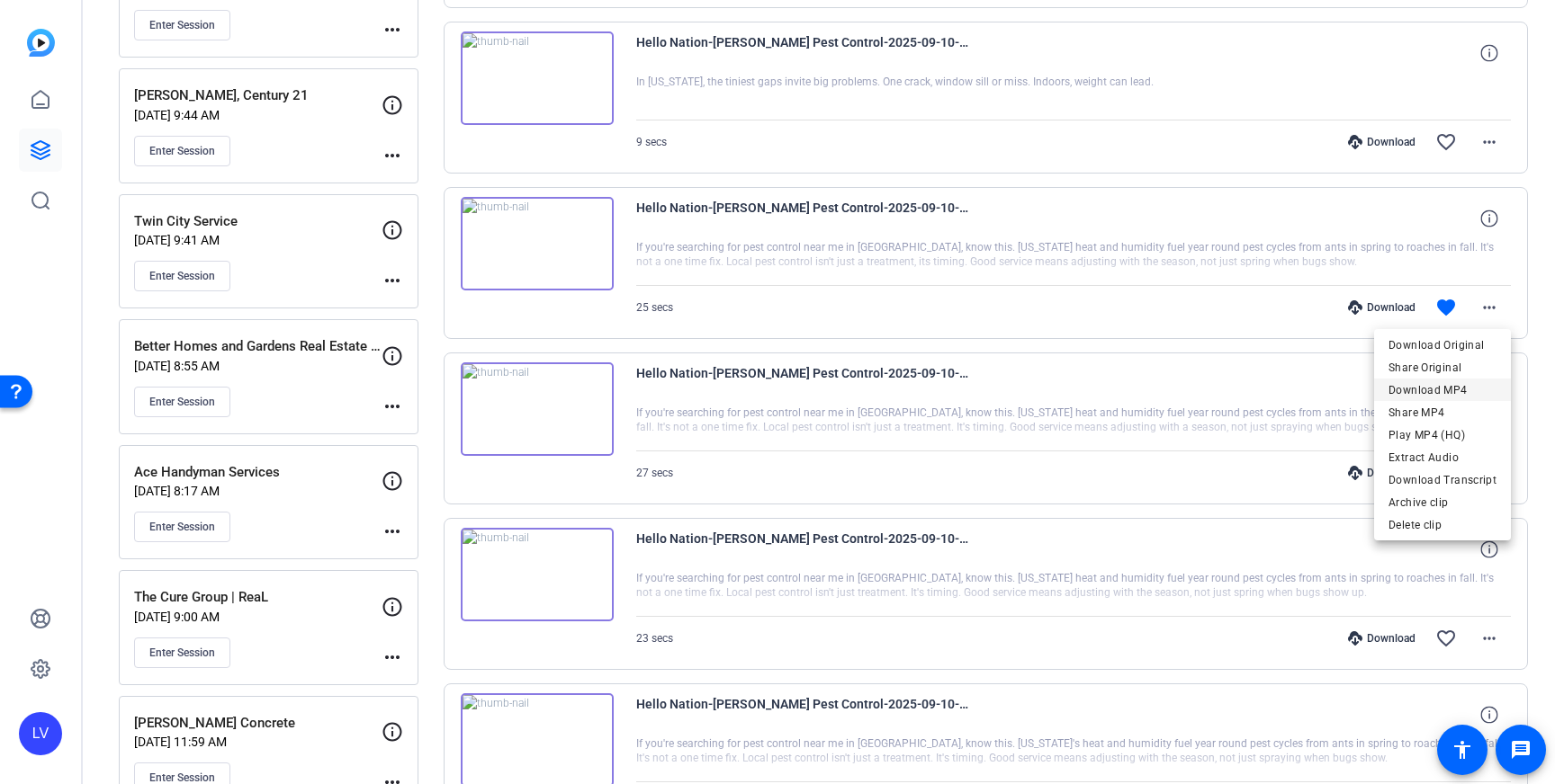
click at [1455, 382] on span "Download MP4" at bounding box center [1442, 391] width 108 height 22
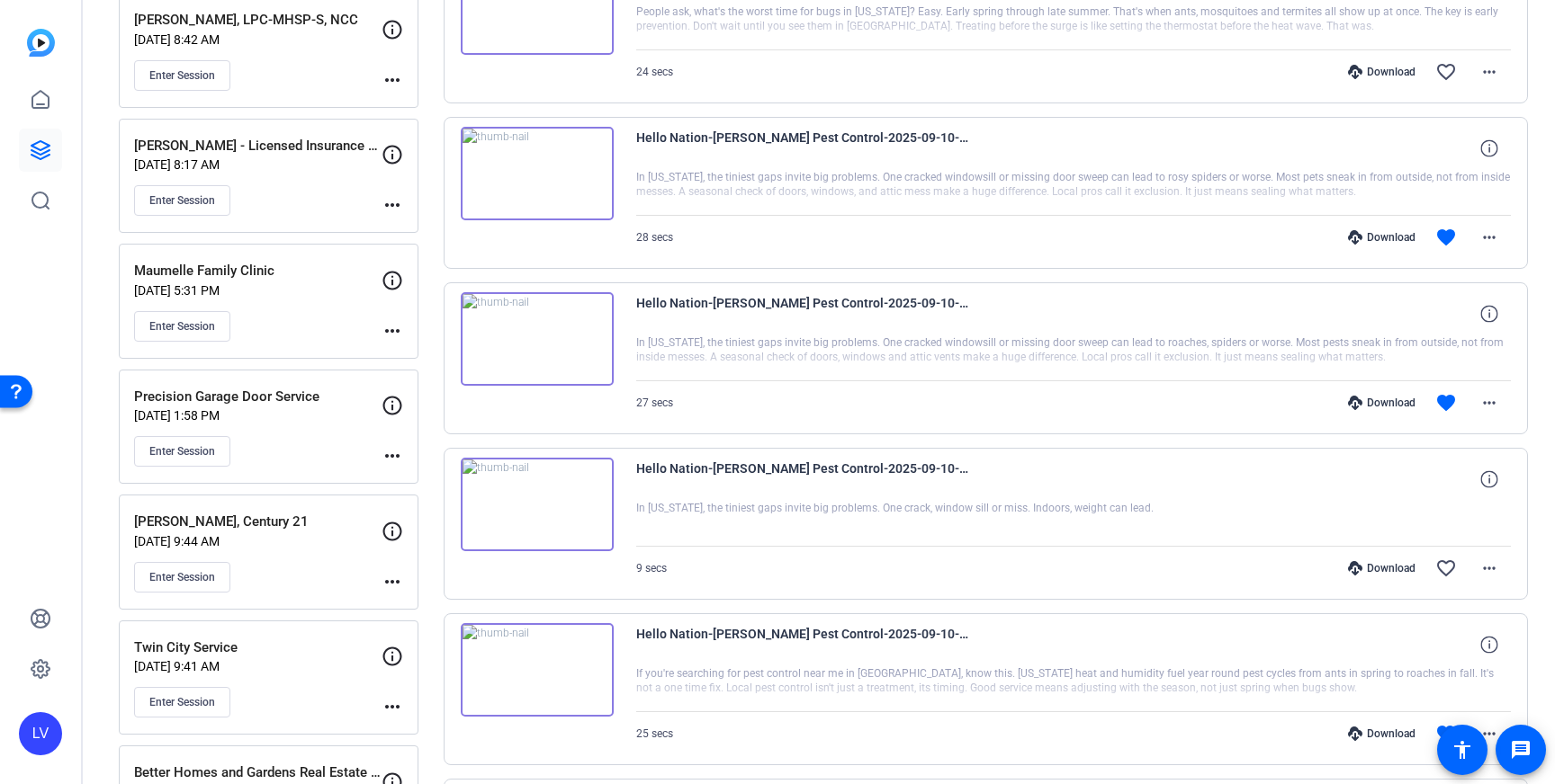
scroll to position [1287, 0]
click at [1489, 406] on mat-icon "more_horiz" at bounding box center [1489, 402] width 22 height 22
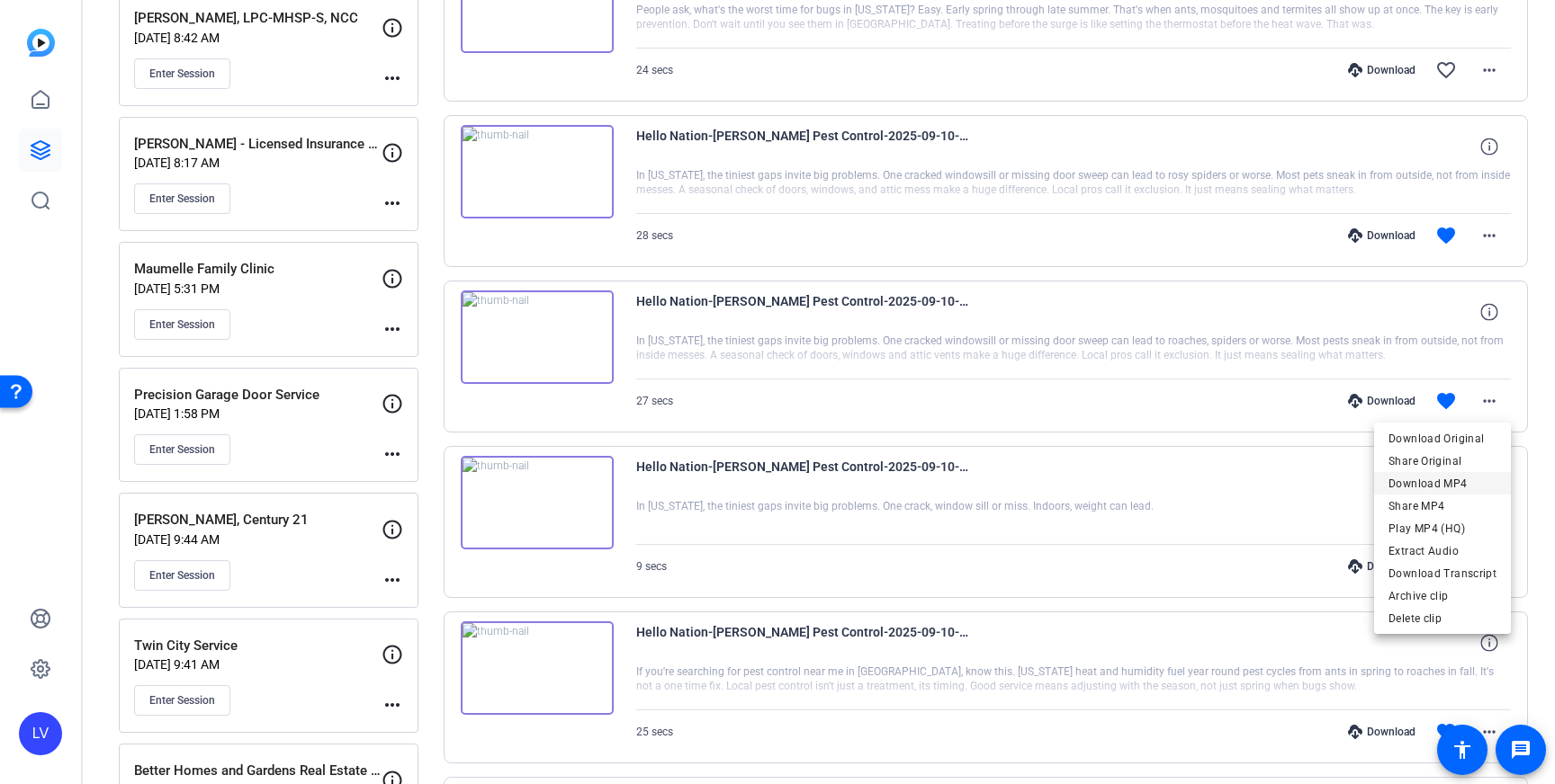
click at [1458, 478] on span "Download MP4" at bounding box center [1442, 484] width 108 height 22
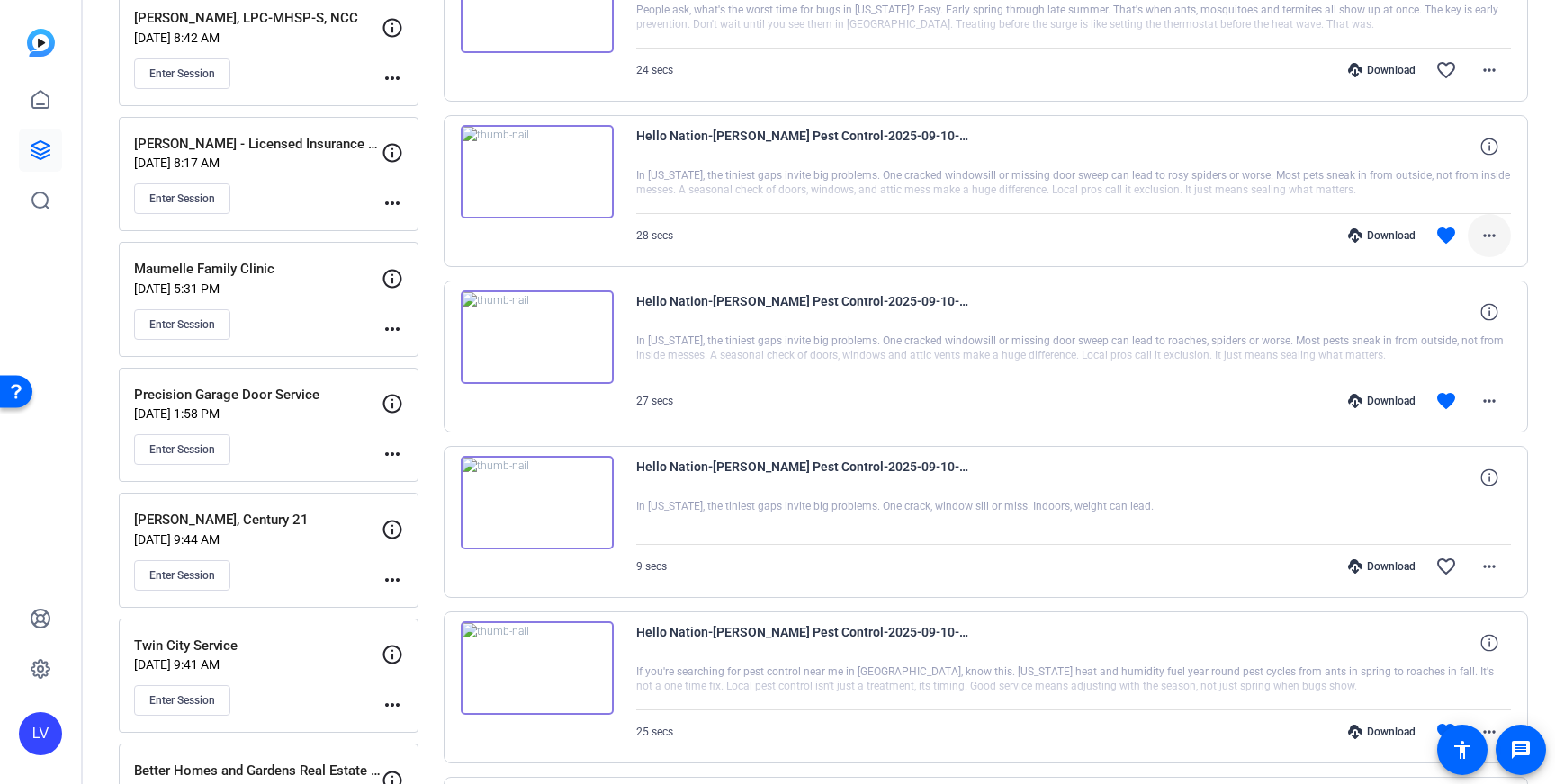
click at [1496, 243] on mat-icon "more_horiz" at bounding box center [1489, 236] width 22 height 22
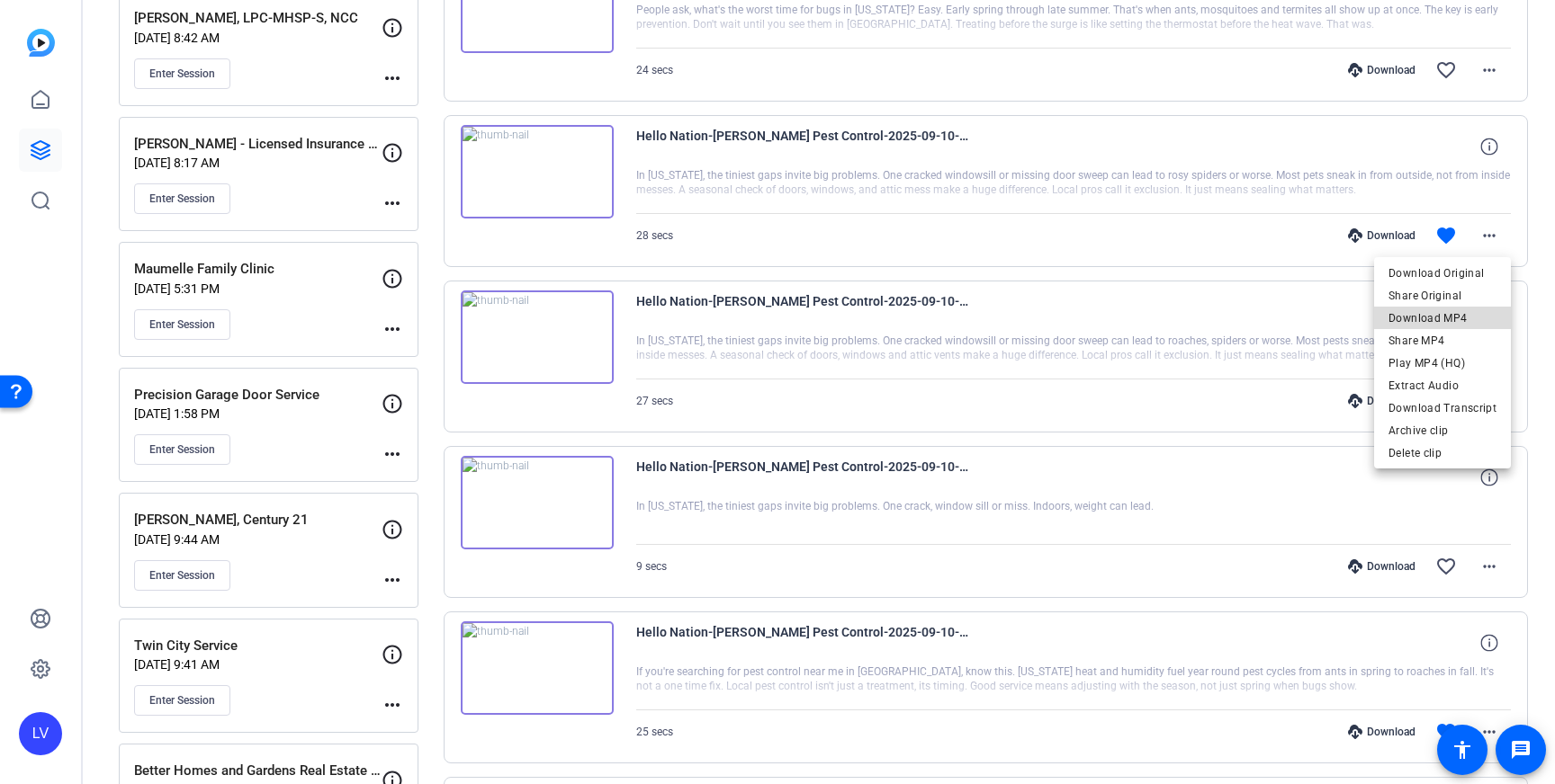
click at [1470, 313] on span "Download MP4" at bounding box center [1442, 319] width 108 height 22
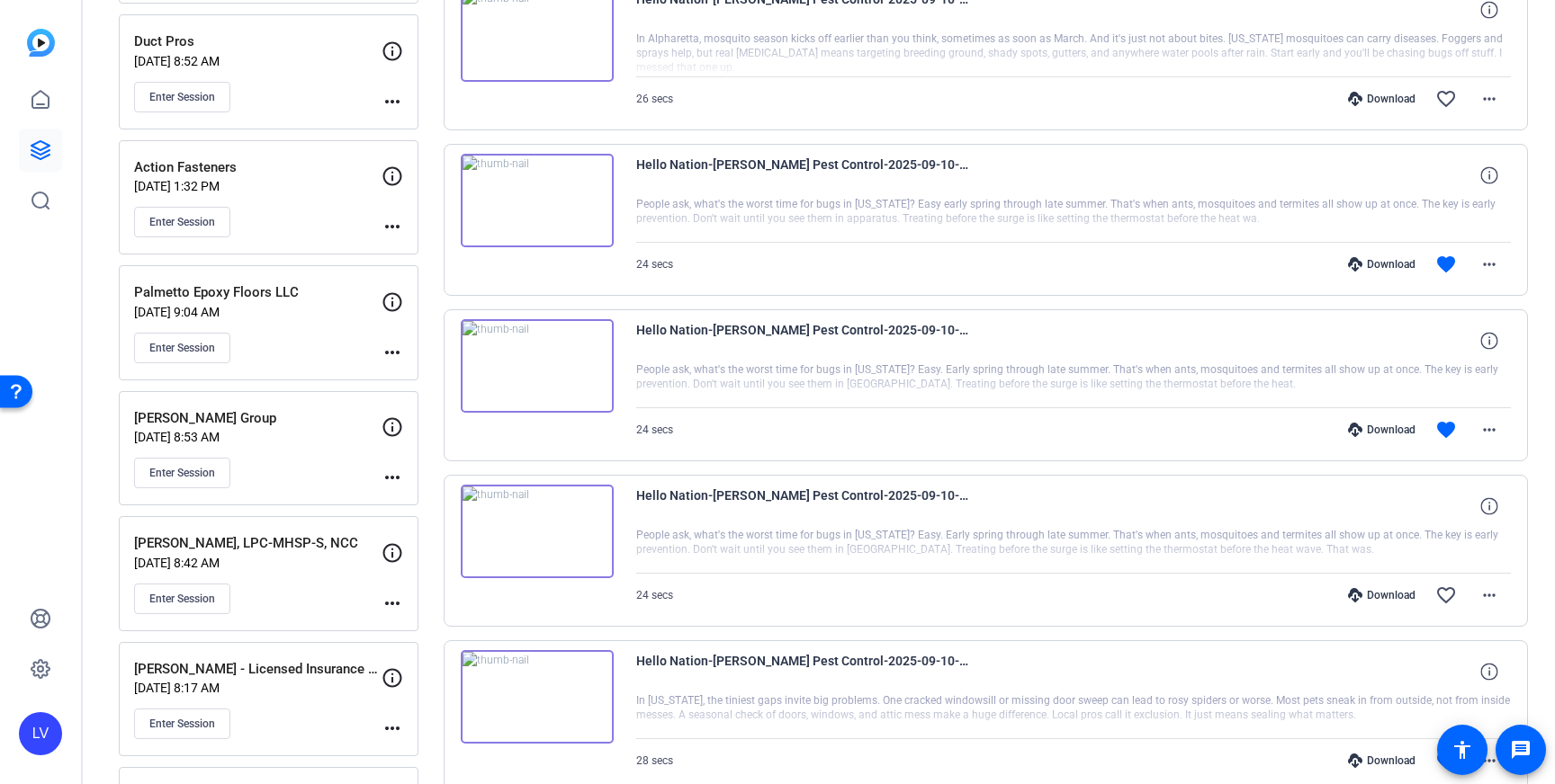
scroll to position [777, 0]
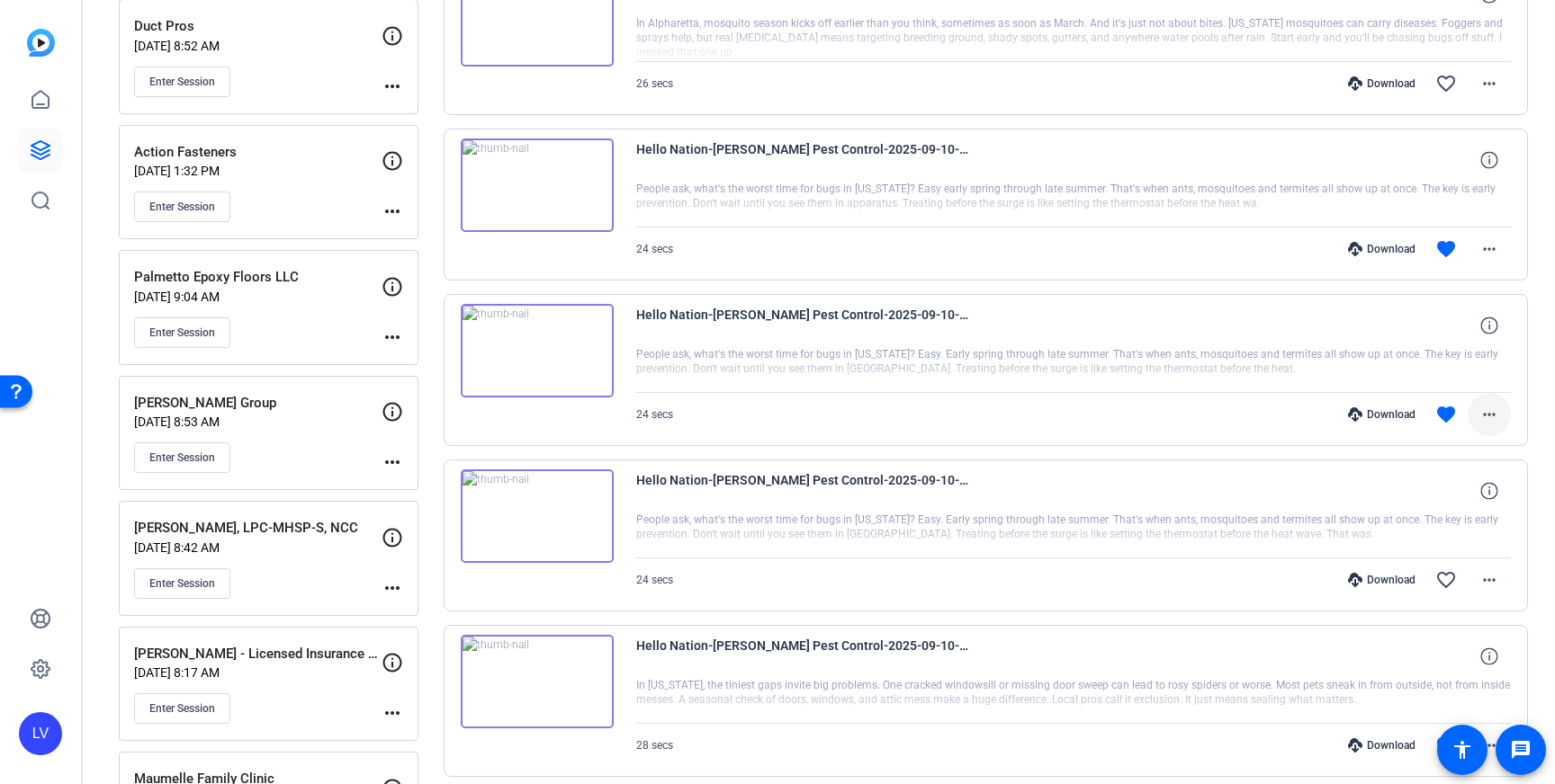
click at [1493, 417] on mat-icon "more_horiz" at bounding box center [1489, 415] width 22 height 22
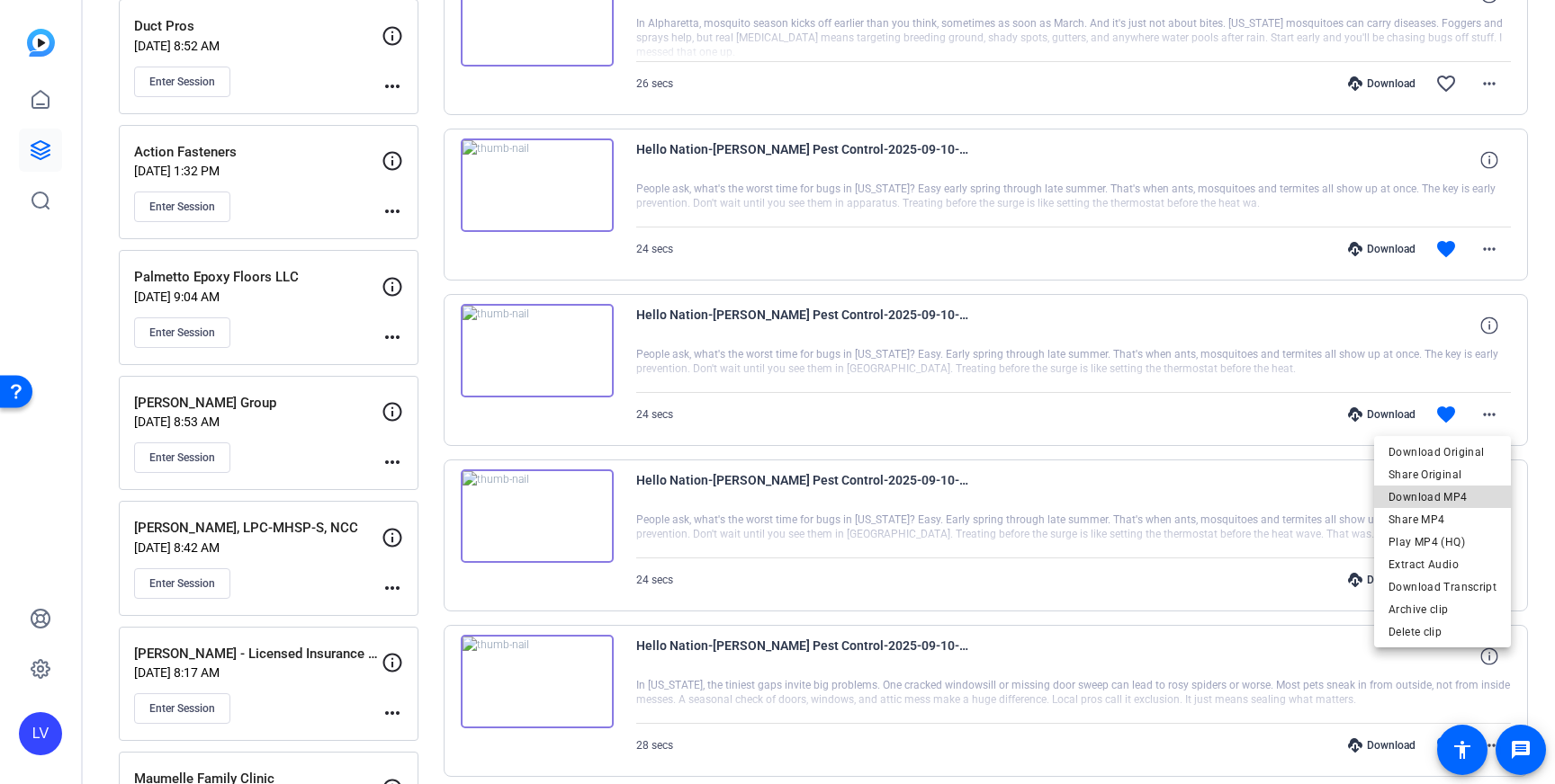
click at [1459, 495] on span "Download MP4" at bounding box center [1442, 497] width 108 height 22
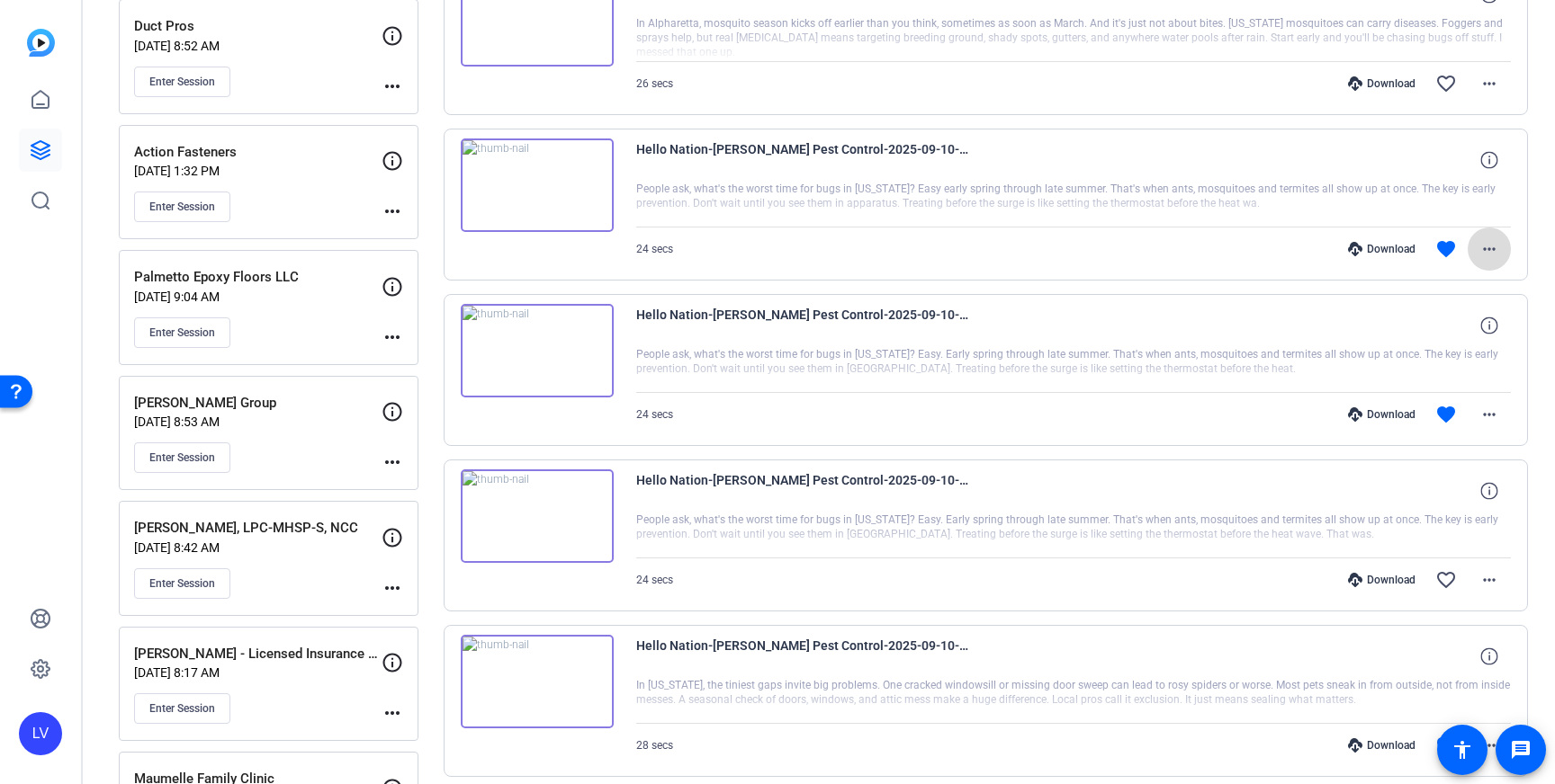
click at [1499, 255] on mat-icon "more_horiz" at bounding box center [1489, 249] width 22 height 22
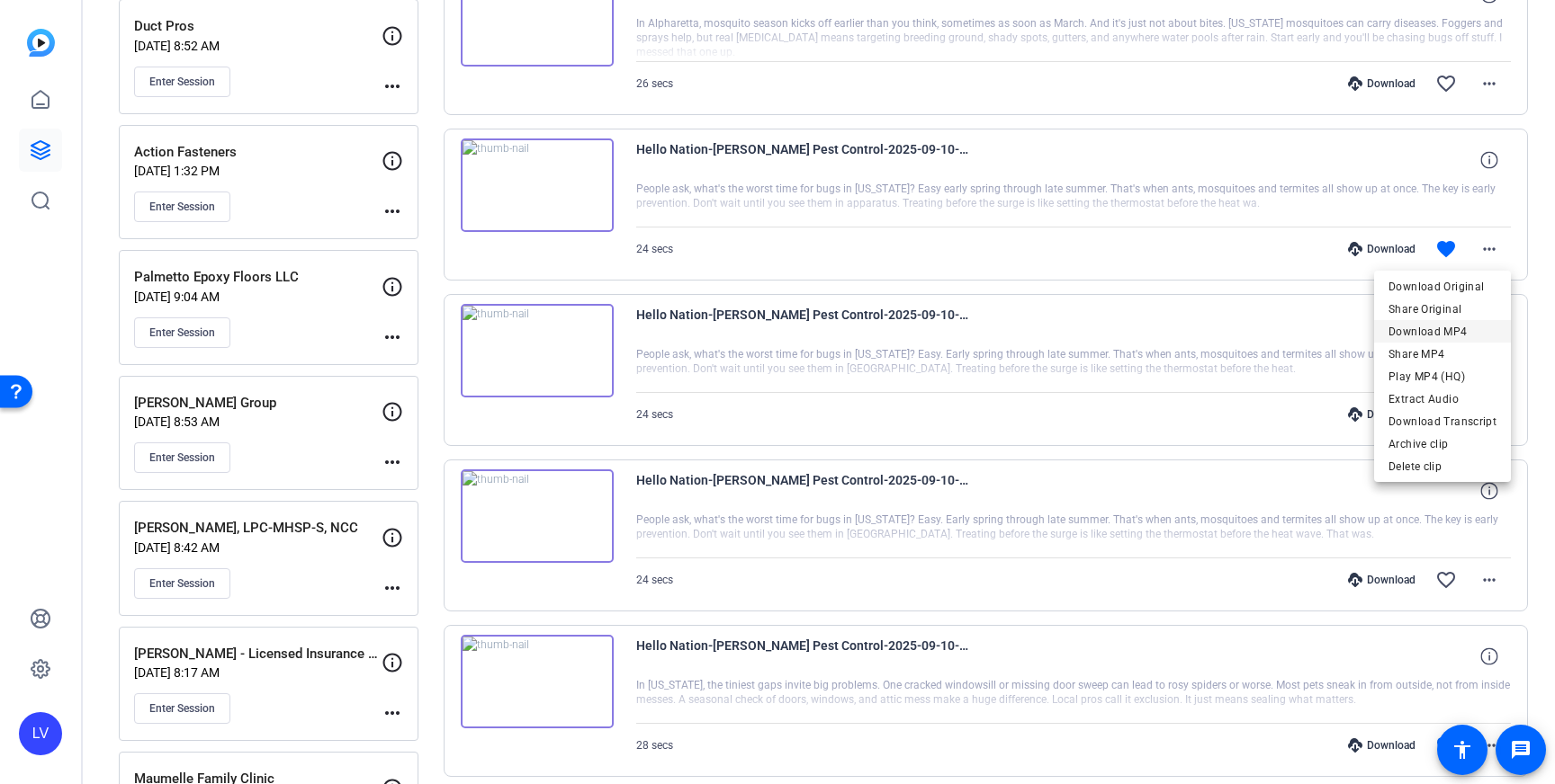
click at [1468, 324] on span "Download MP4" at bounding box center [1442, 332] width 108 height 22
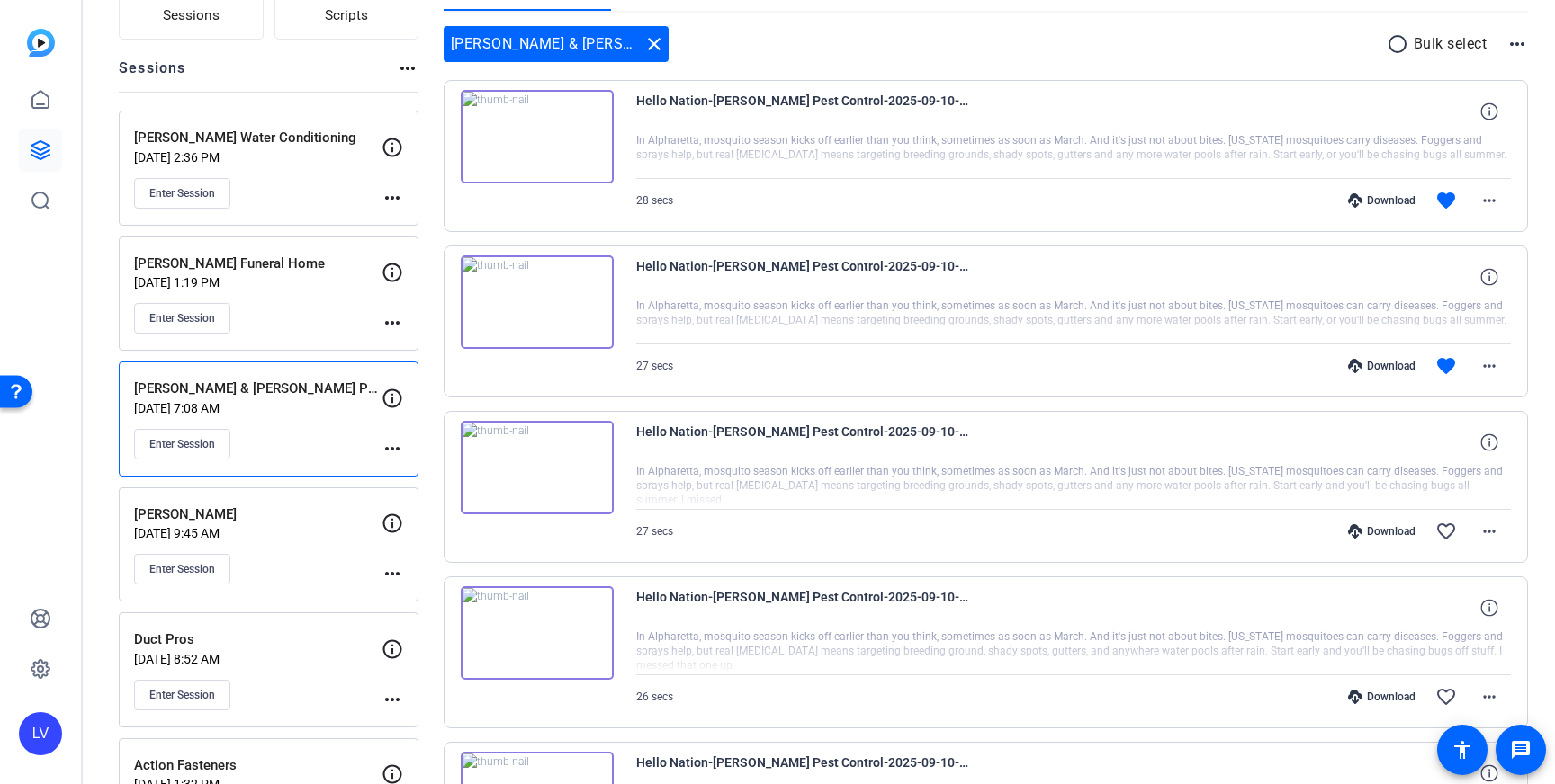
scroll to position [157, 0]
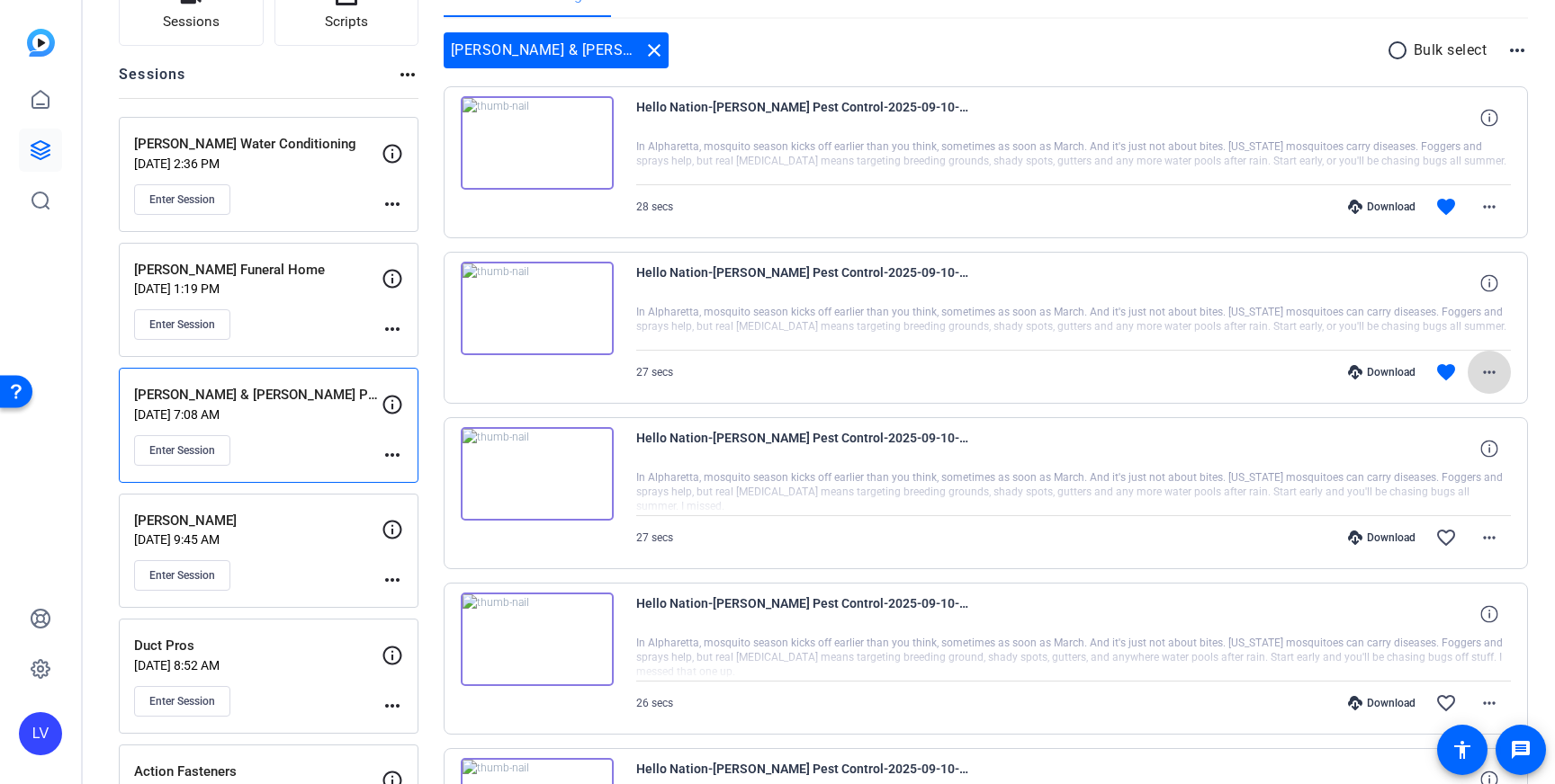
click at [1499, 375] on mat-icon "more_horiz" at bounding box center [1489, 372] width 22 height 22
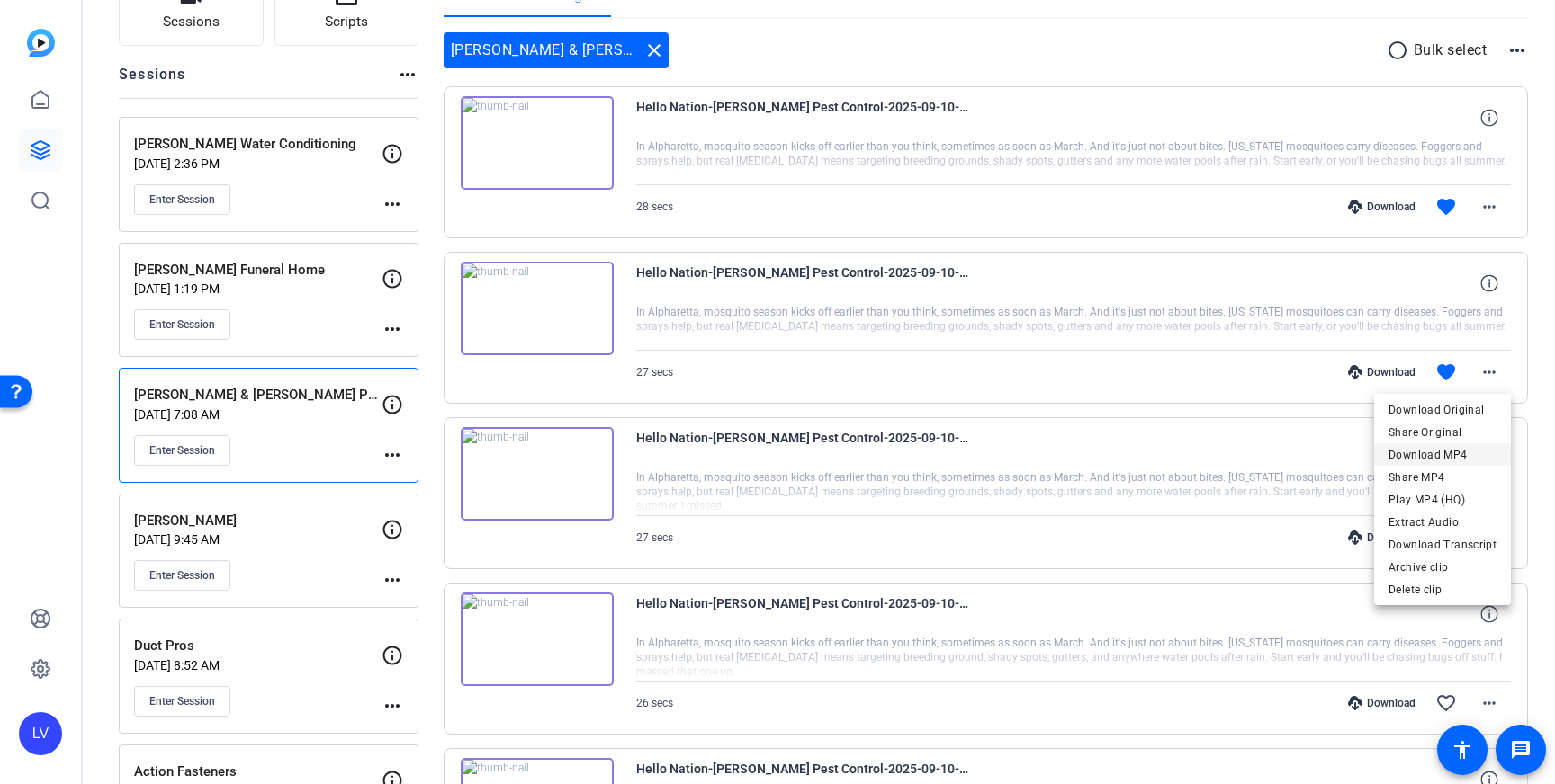
click at [1467, 448] on span "Download MP4" at bounding box center [1442, 455] width 108 height 22
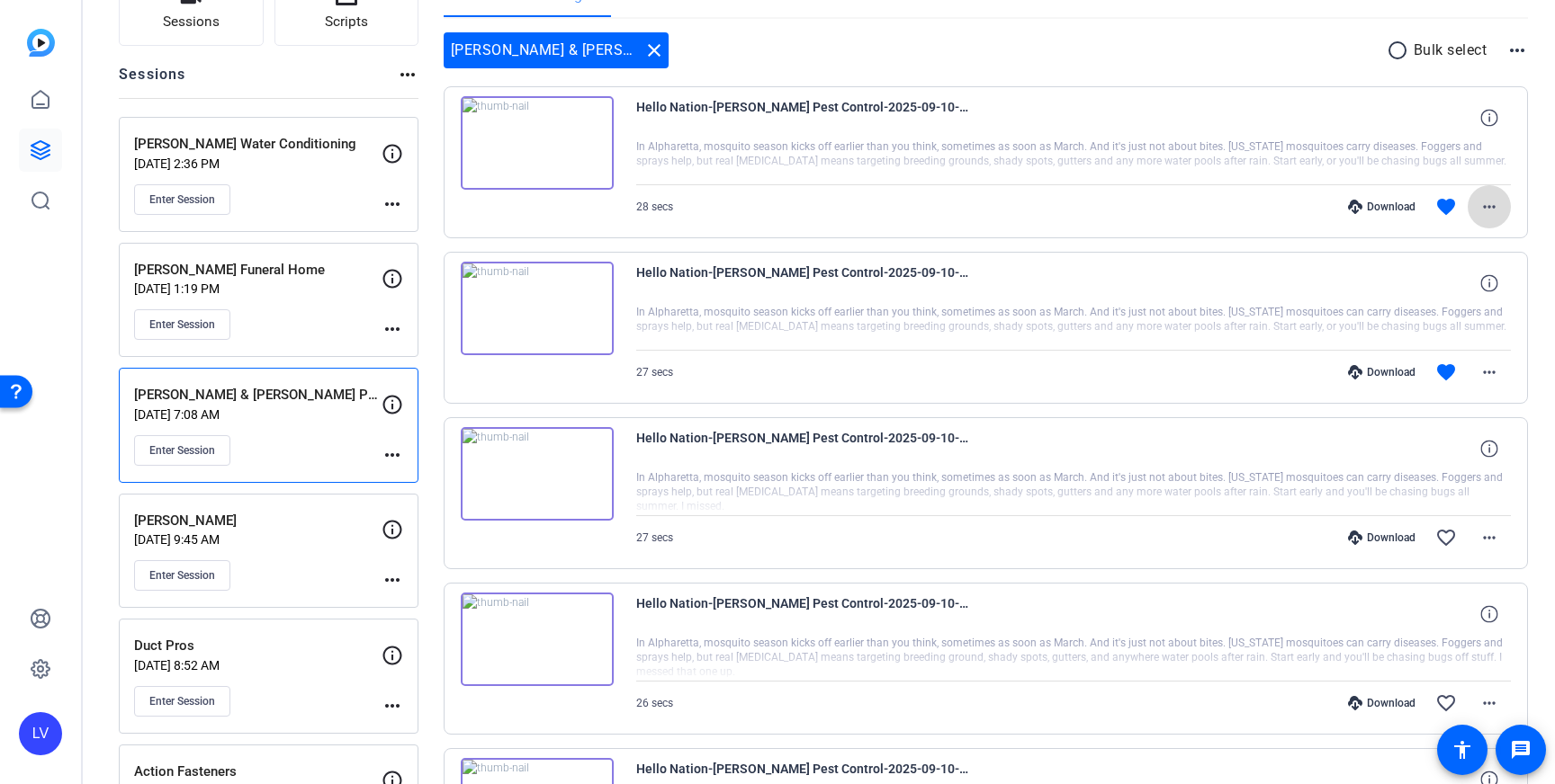
click at [1480, 217] on mat-icon "more_horiz" at bounding box center [1489, 207] width 22 height 22
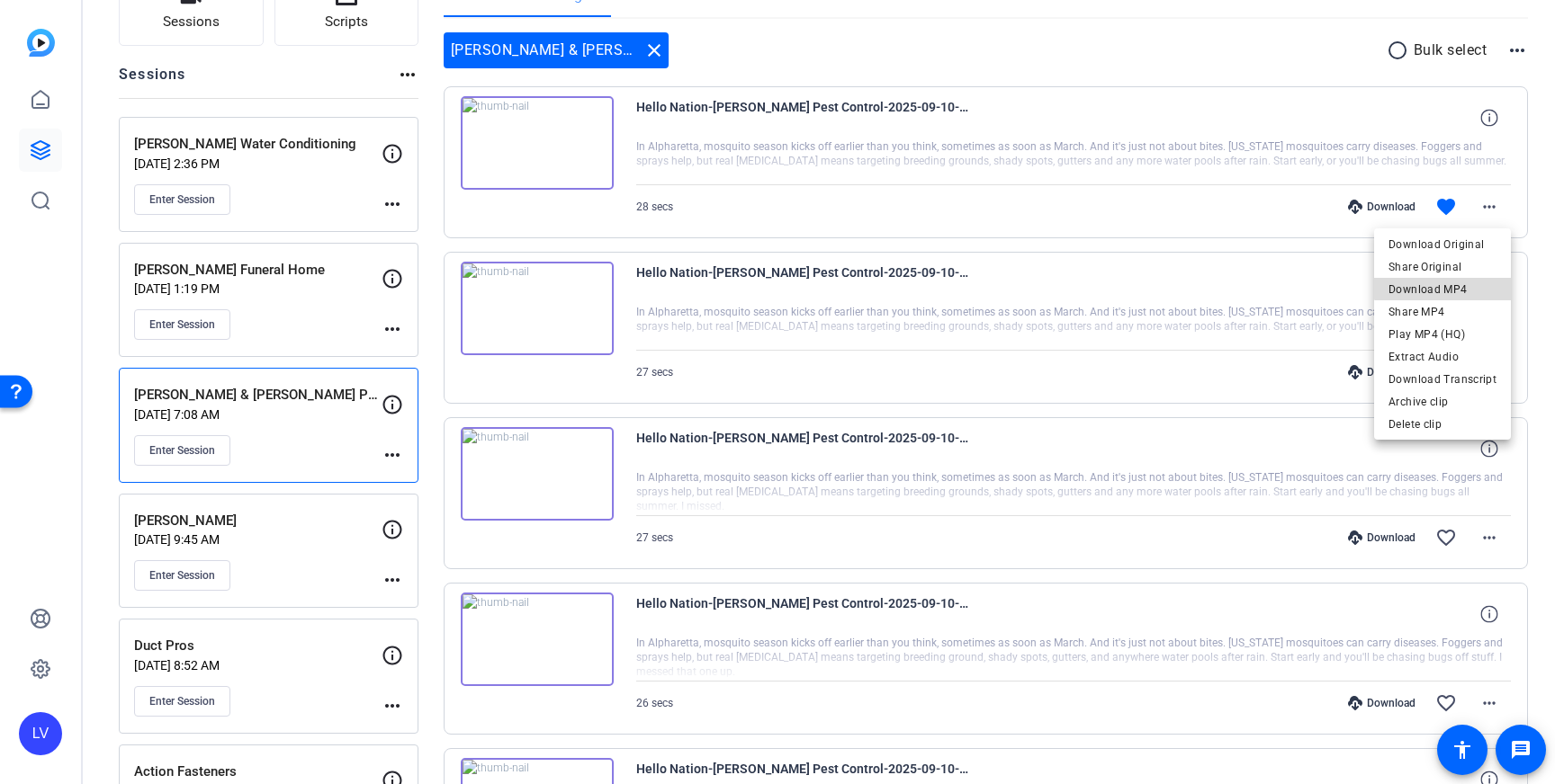
click at [1453, 282] on span "Download MP4" at bounding box center [1442, 290] width 108 height 22
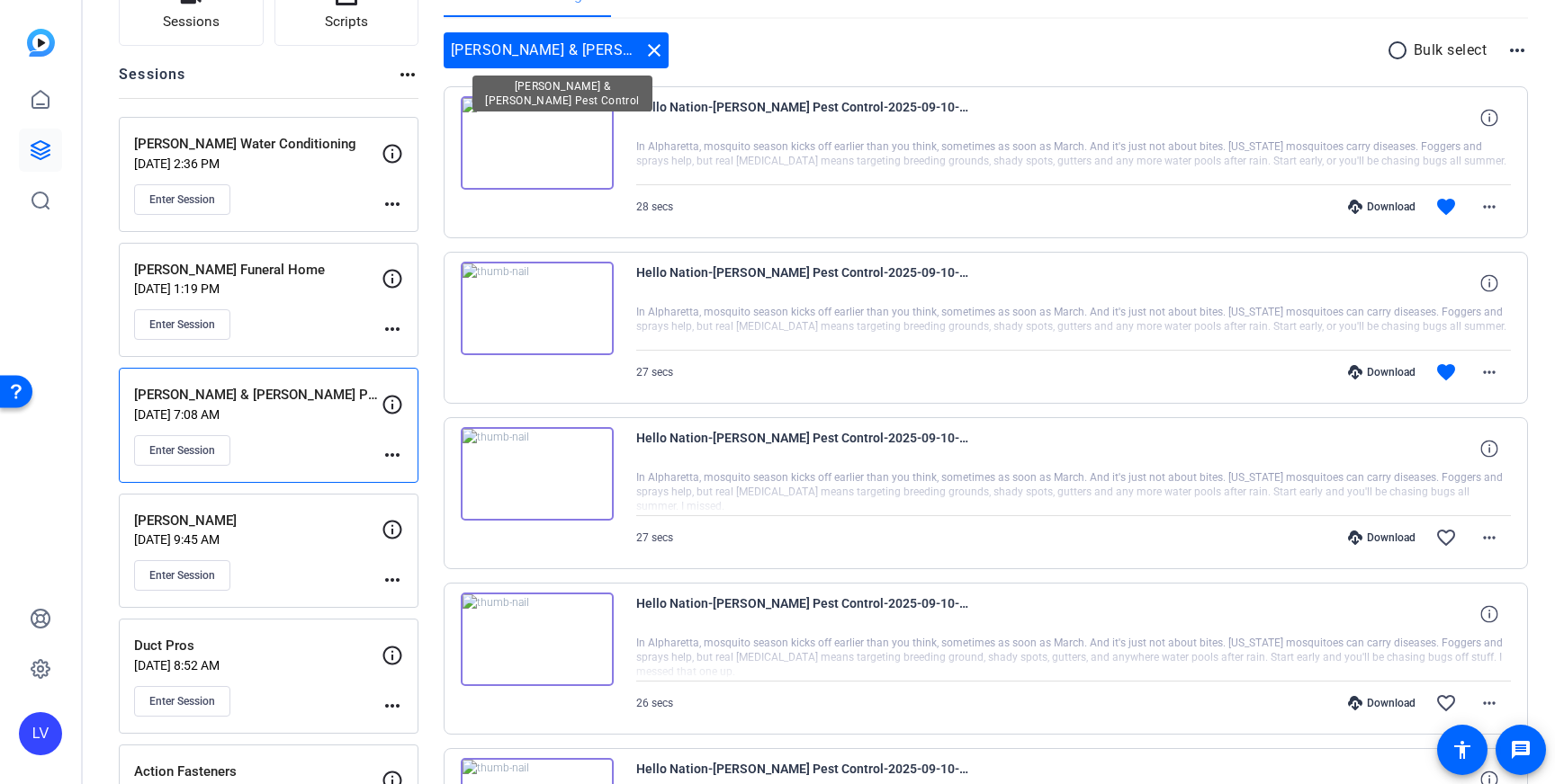
drag, startPoint x: 654, startPoint y: 54, endPoint x: 667, endPoint y: 59, distance: 13.9
click at [654, 54] on mat-icon "close" at bounding box center [654, 50] width 22 height 22
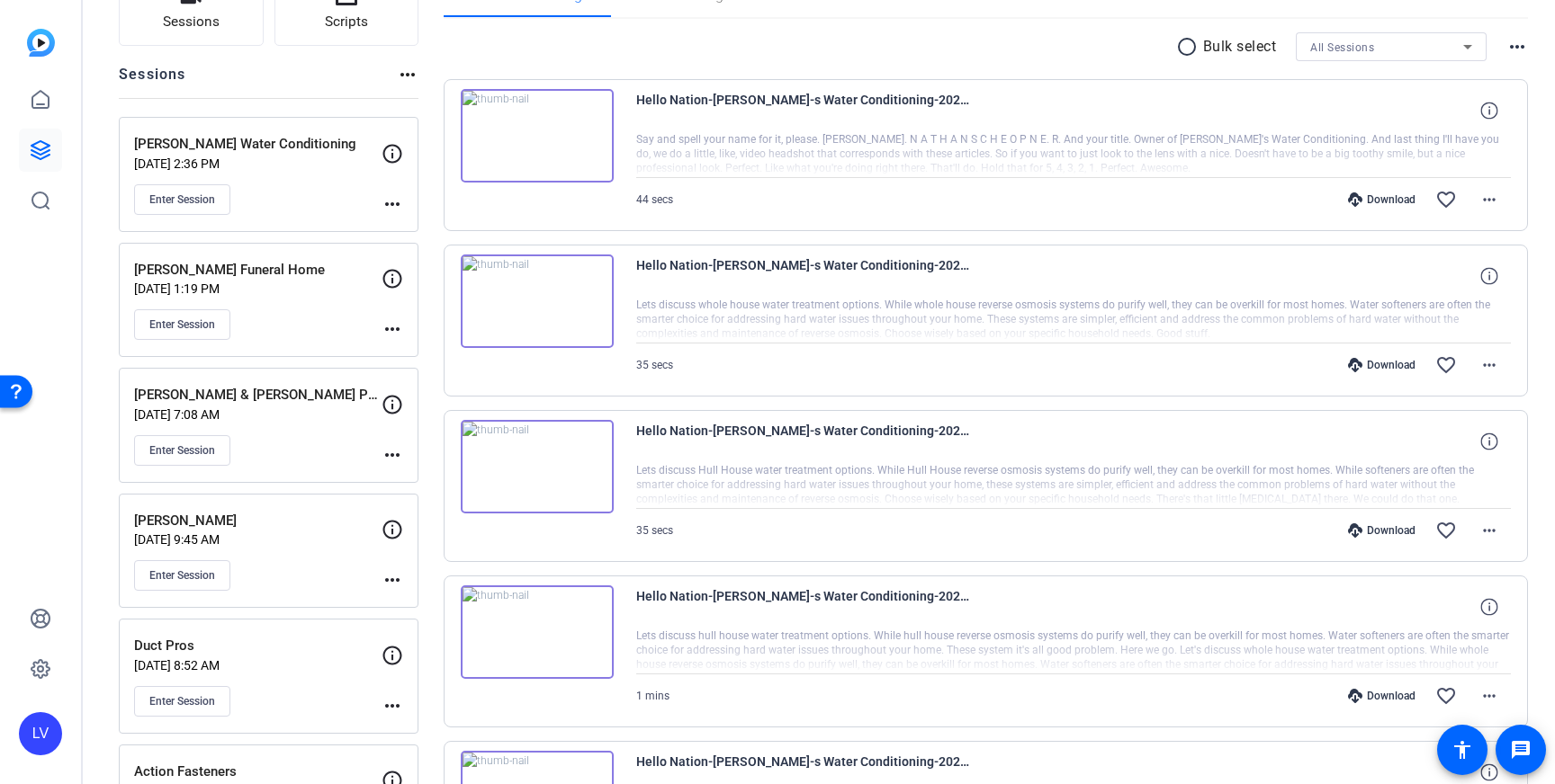
scroll to position [0, 0]
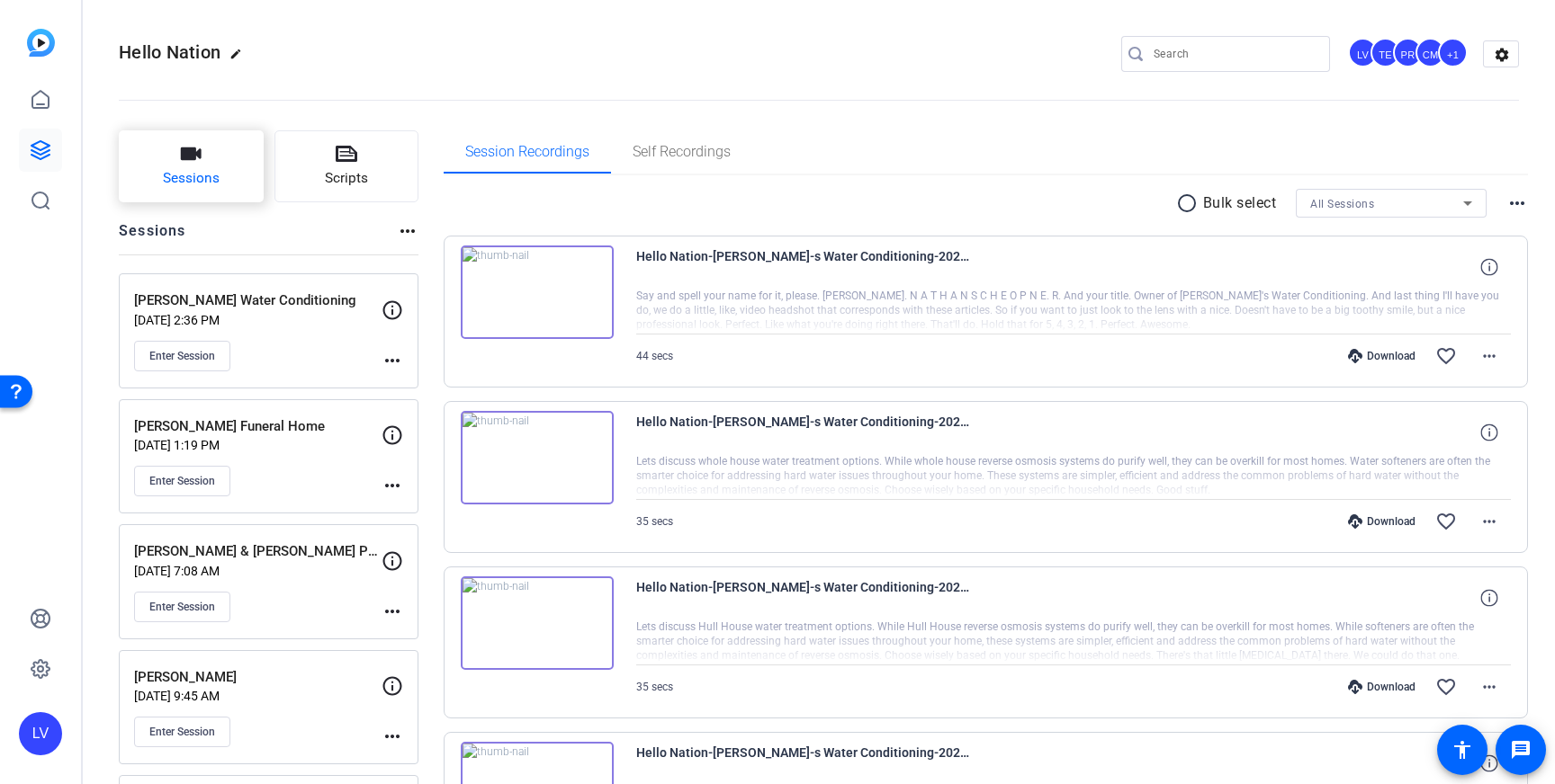
click at [217, 174] on span "Sessions" at bounding box center [191, 178] width 56 height 21
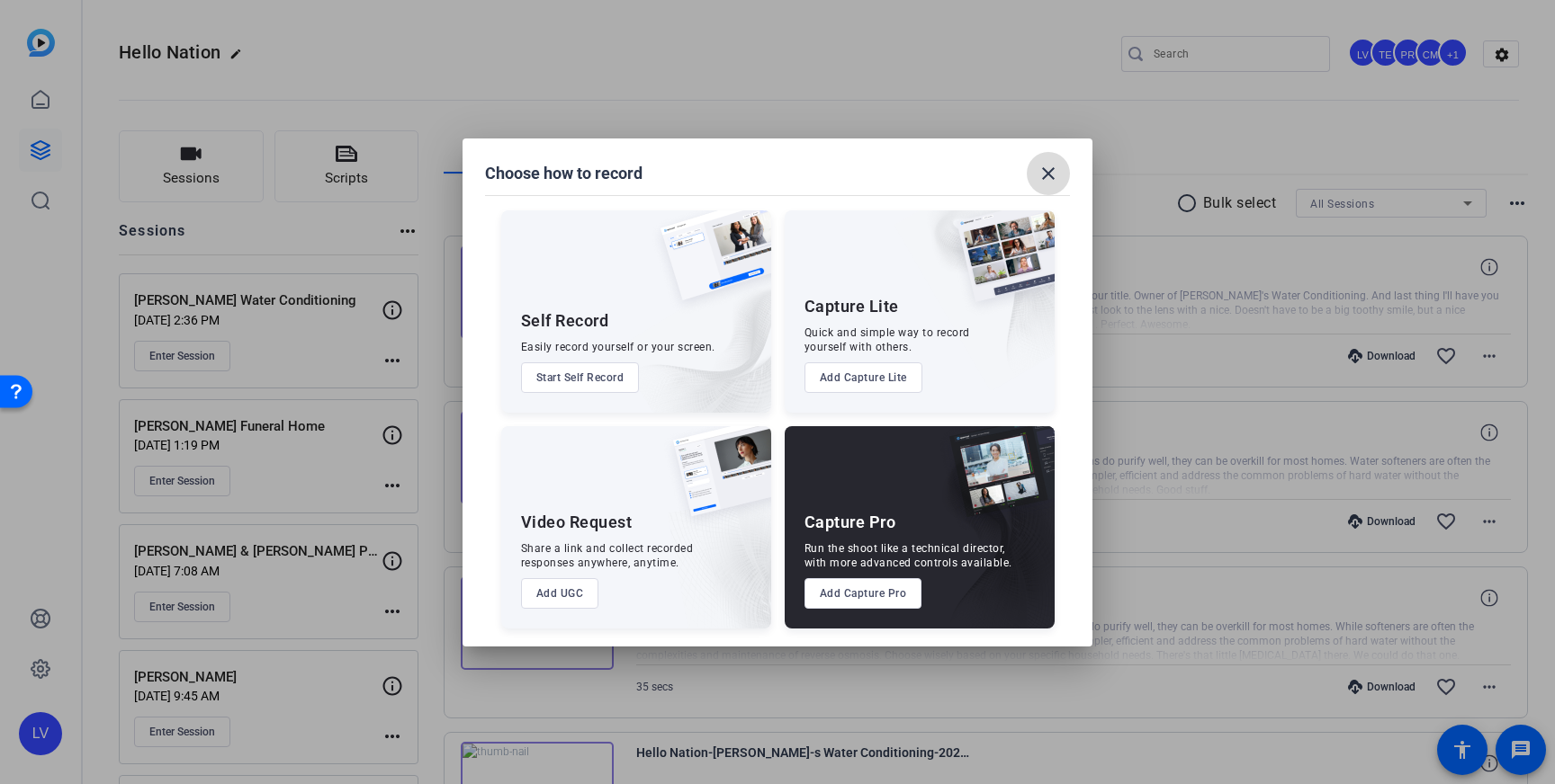
click at [1047, 172] on mat-icon "close" at bounding box center [1049, 174] width 22 height 22
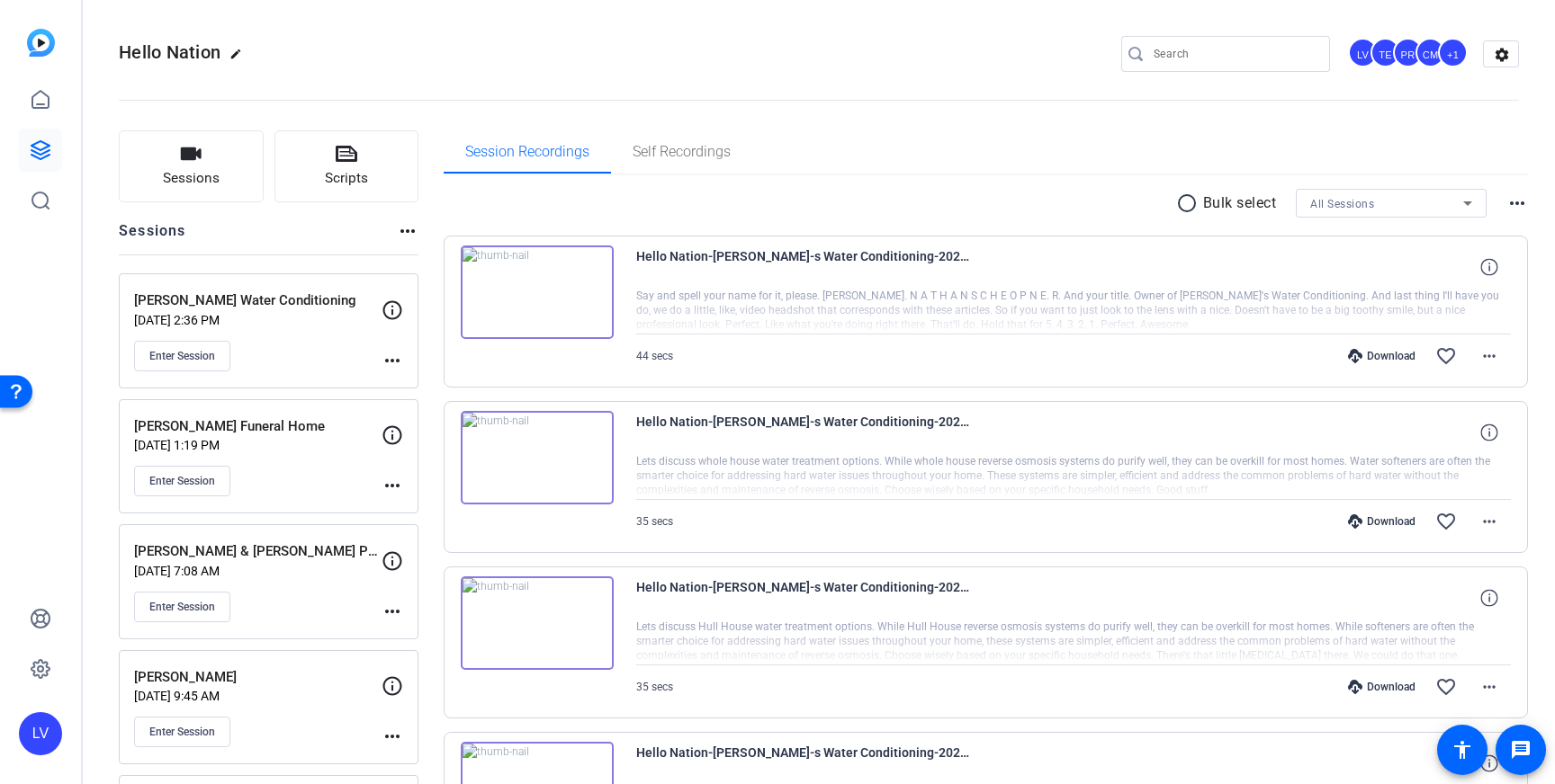
click at [1231, 54] on input "Search" at bounding box center [1234, 54] width 162 height 22
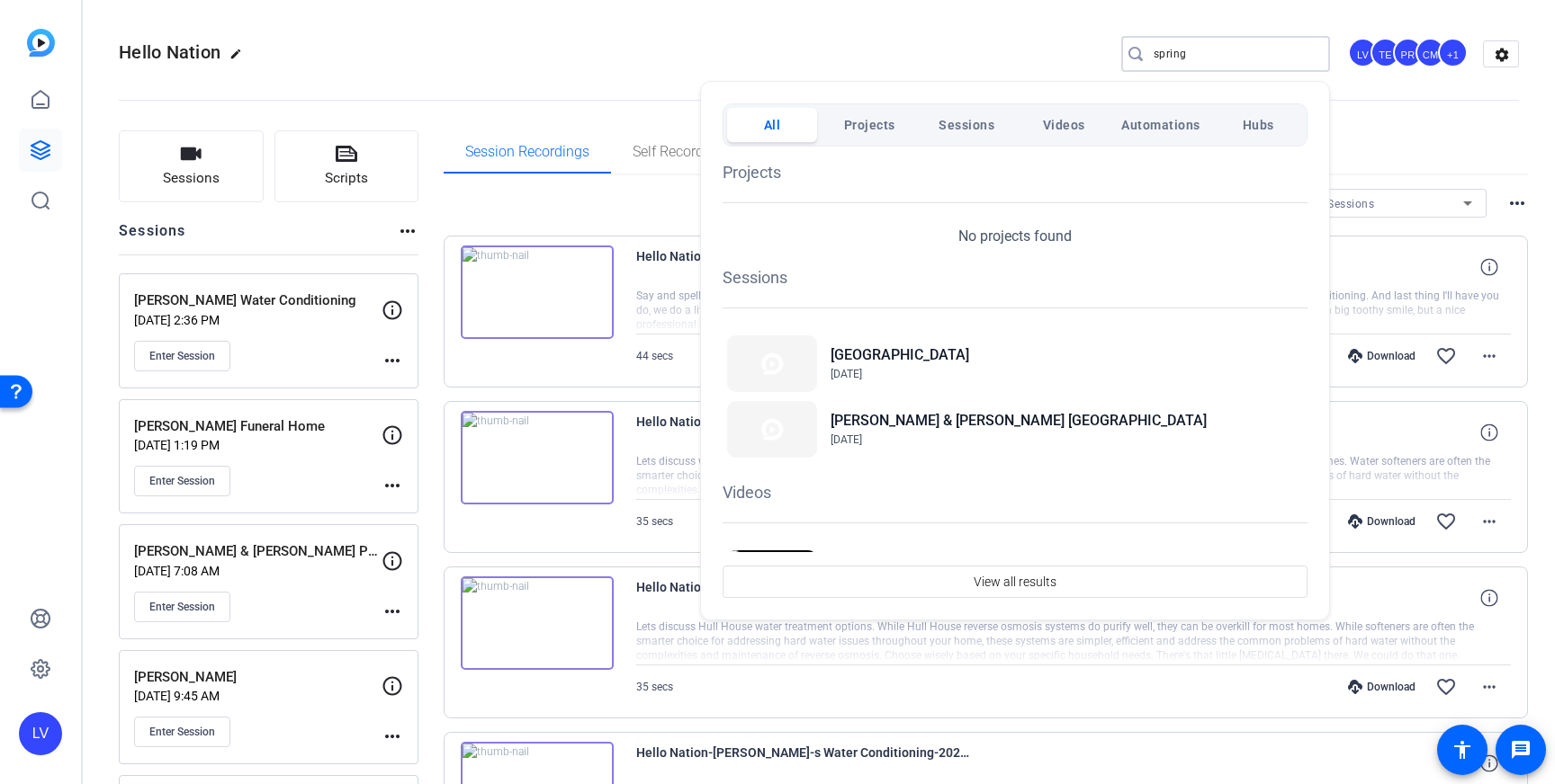
type input "spring"
click at [916, 32] on div at bounding box center [777, 392] width 1555 height 784
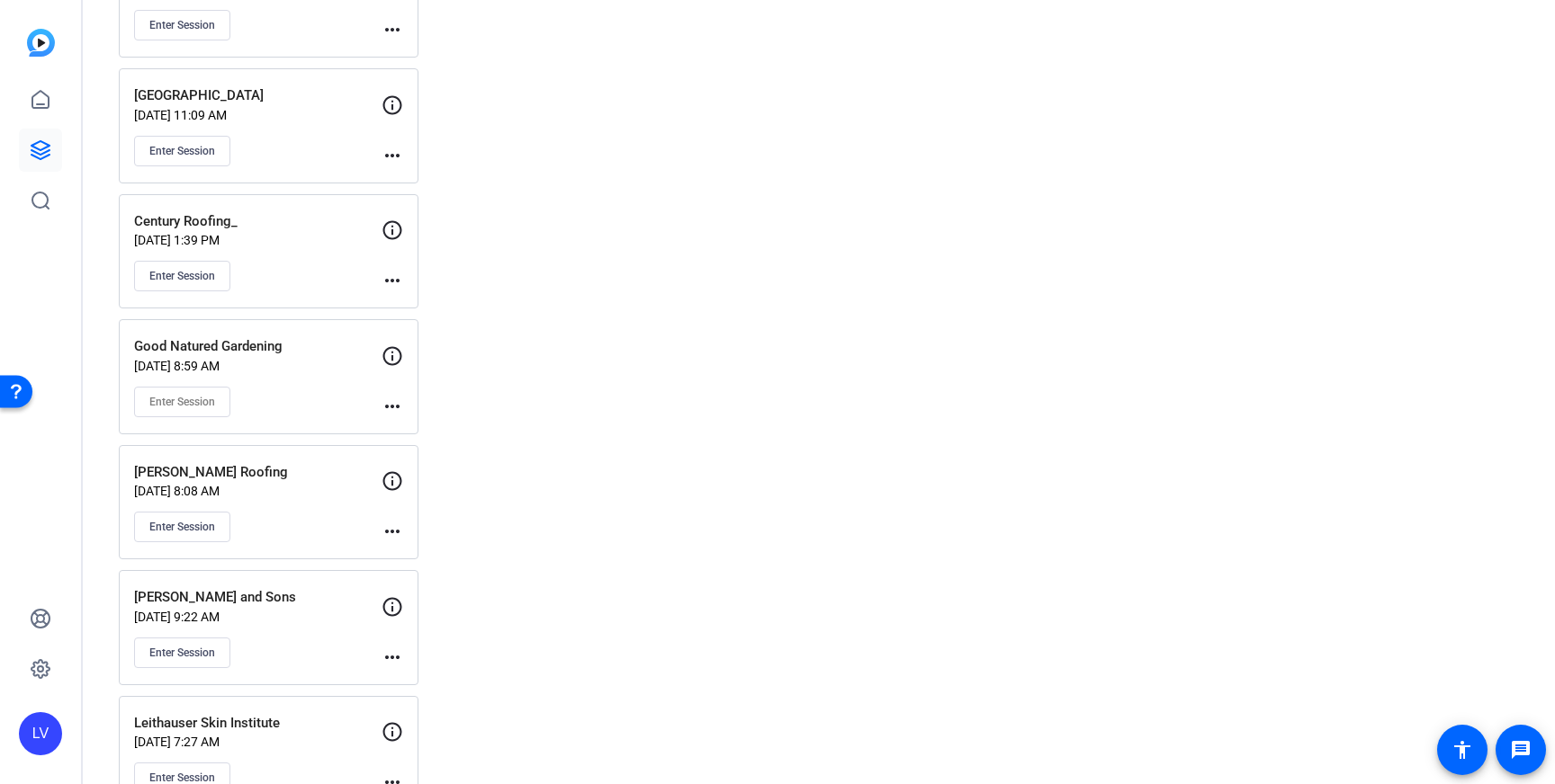
scroll to position [4971, 0]
click at [333, 147] on div "Enter Session" at bounding box center [258, 154] width 248 height 31
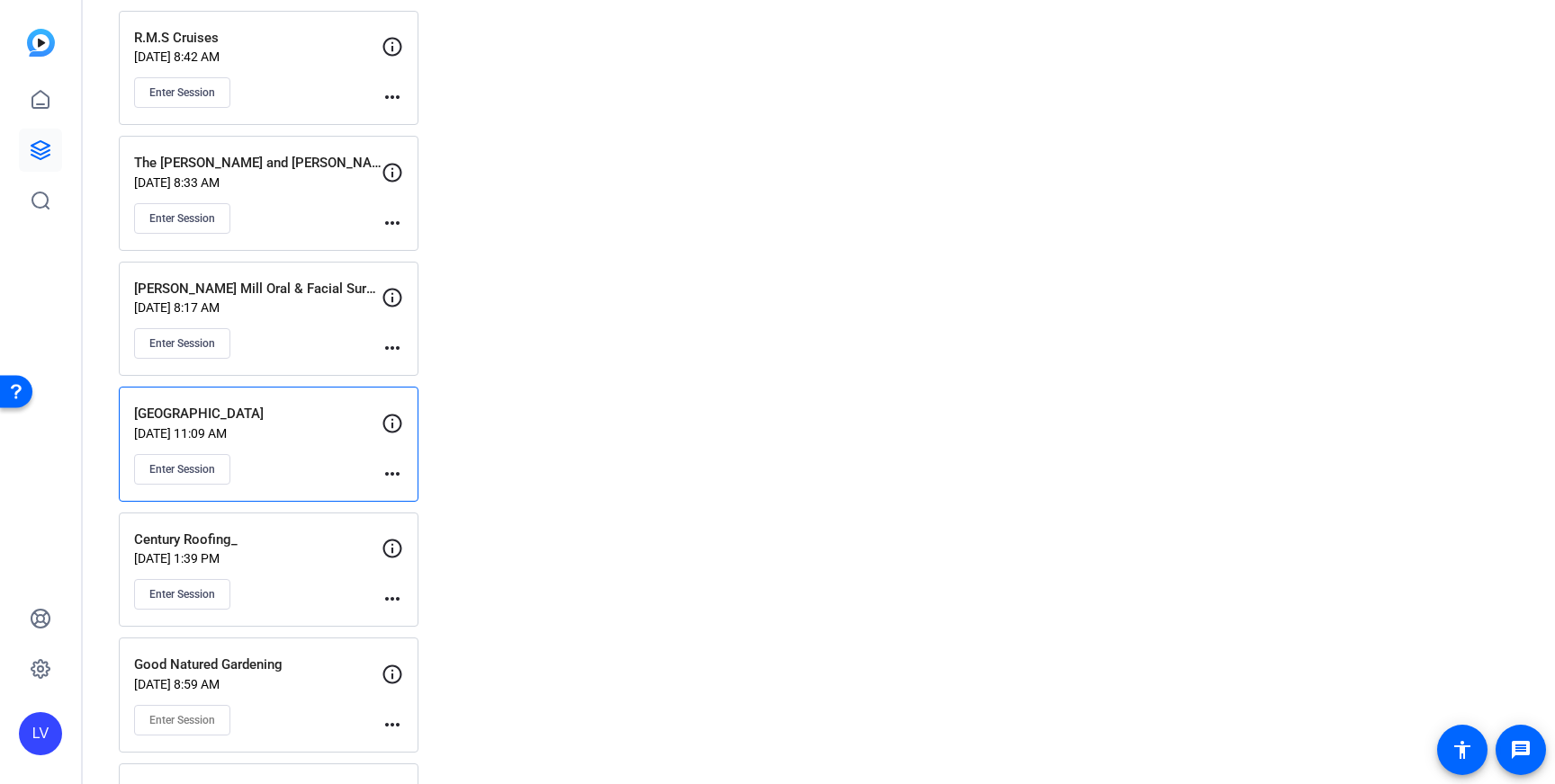
scroll to position [4642, 0]
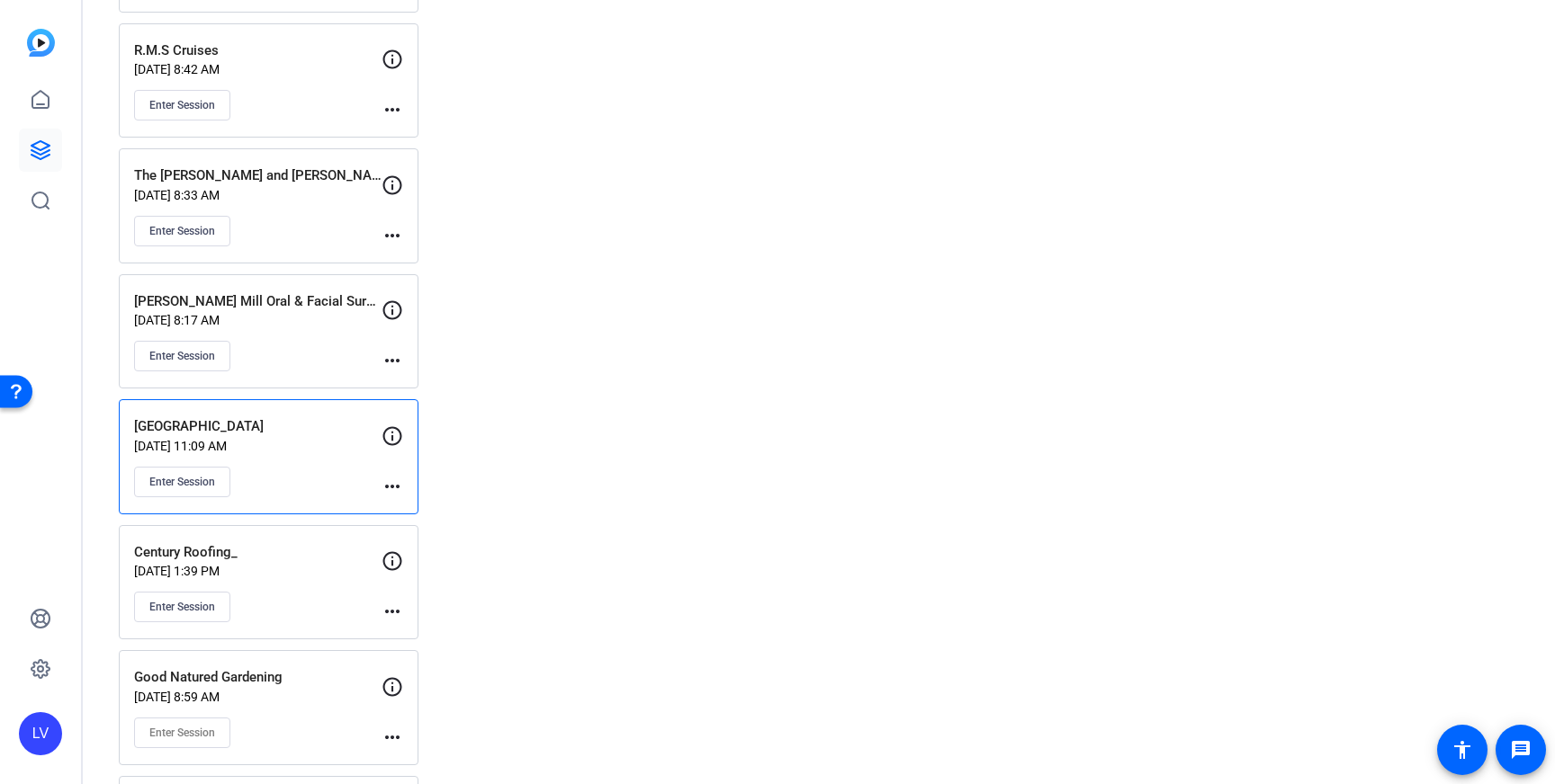
click at [395, 479] on mat-icon "more_horiz" at bounding box center [393, 487] width 22 height 22
click at [420, 503] on span "Edit Session" at bounding box center [437, 513] width 82 height 22
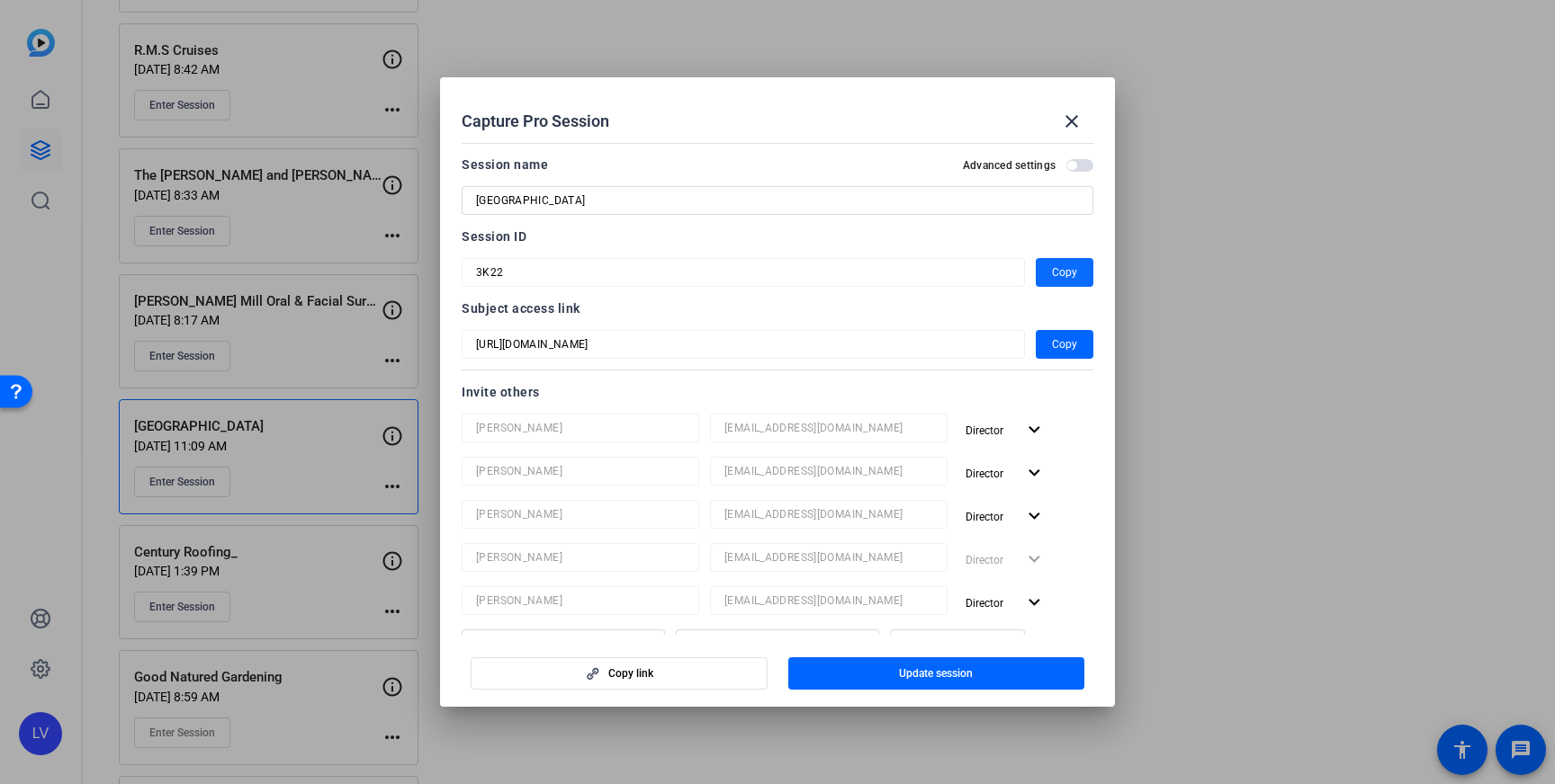
click at [1061, 268] on span "Copy" at bounding box center [1065, 272] width 26 height 22
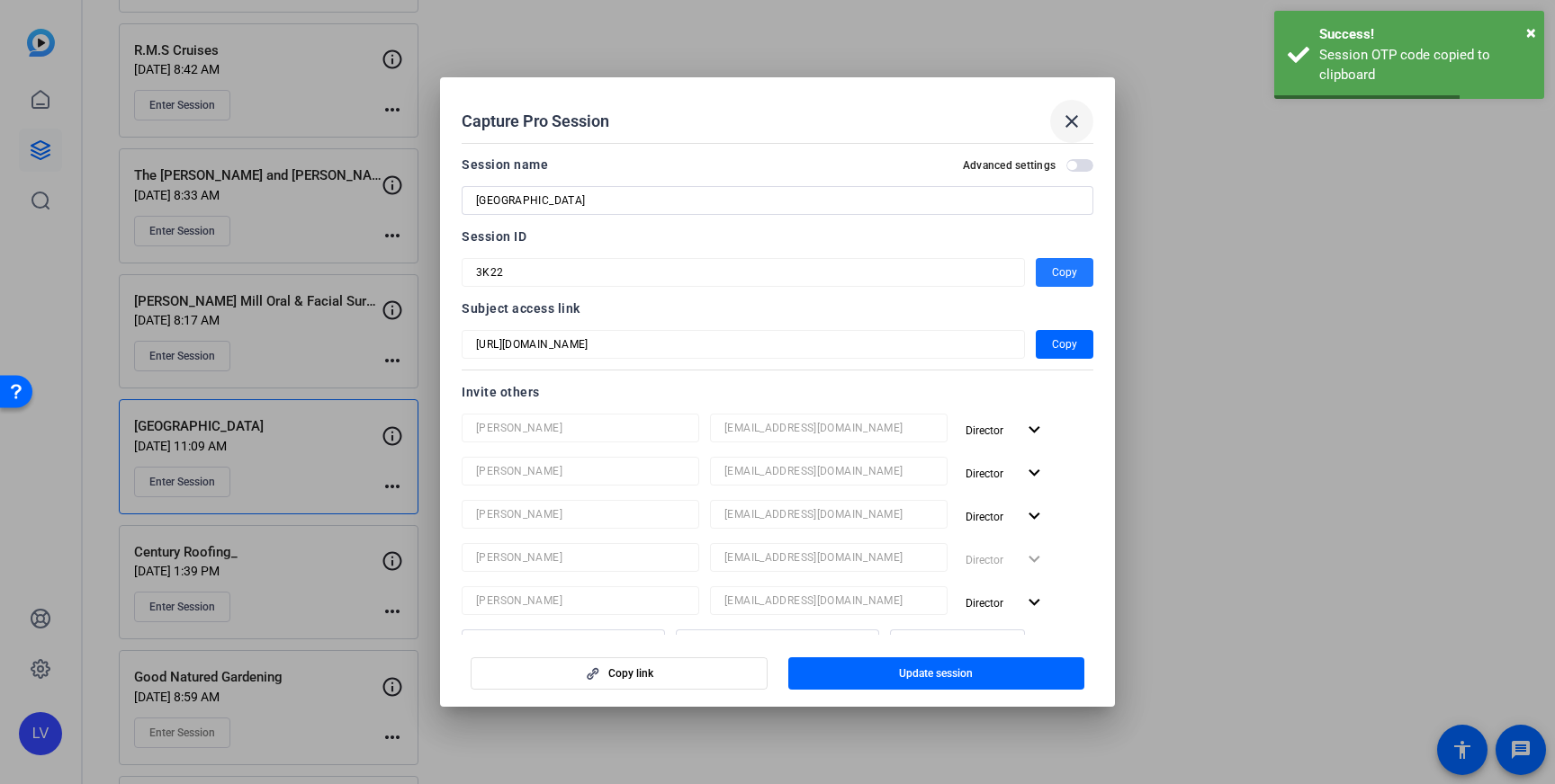
click at [1058, 116] on span at bounding box center [1071, 121] width 43 height 43
